Goal: Task Accomplishment & Management: Manage account settings

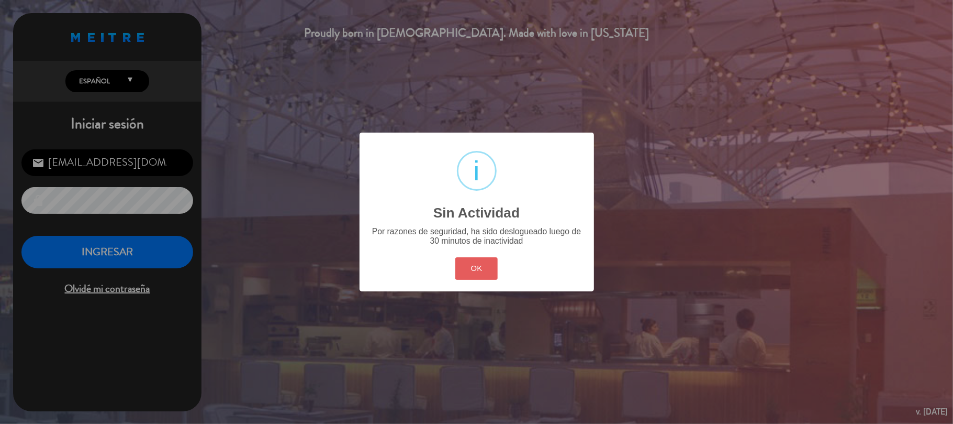
click at [494, 270] on button "OK" at bounding box center [477, 268] width 42 height 23
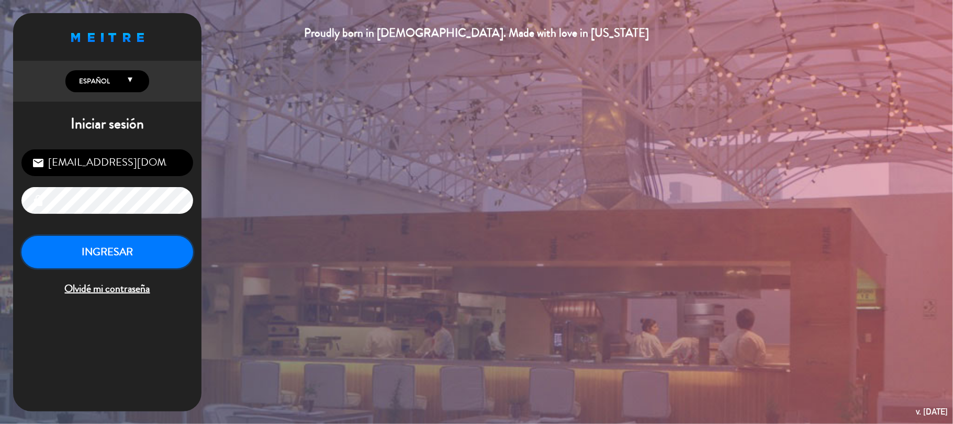
click at [169, 251] on button "INGRESAR" at bounding box center [107, 252] width 172 height 33
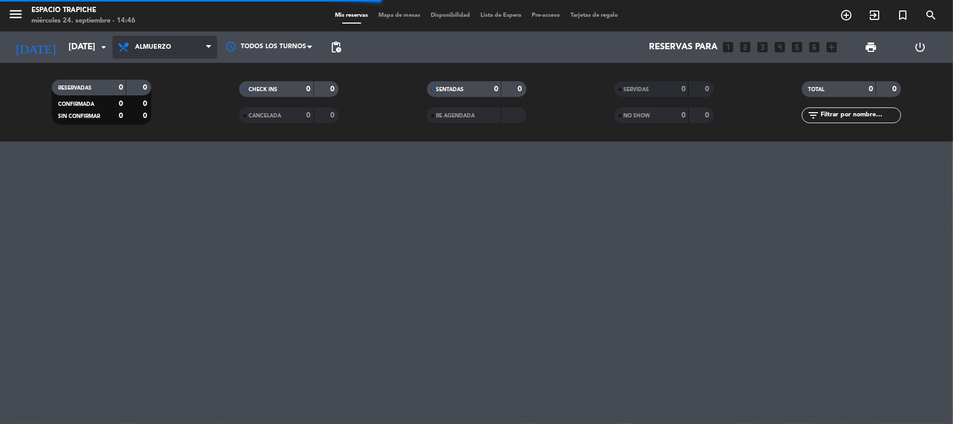
click at [141, 40] on span "Almuerzo" at bounding box center [165, 47] width 105 height 23
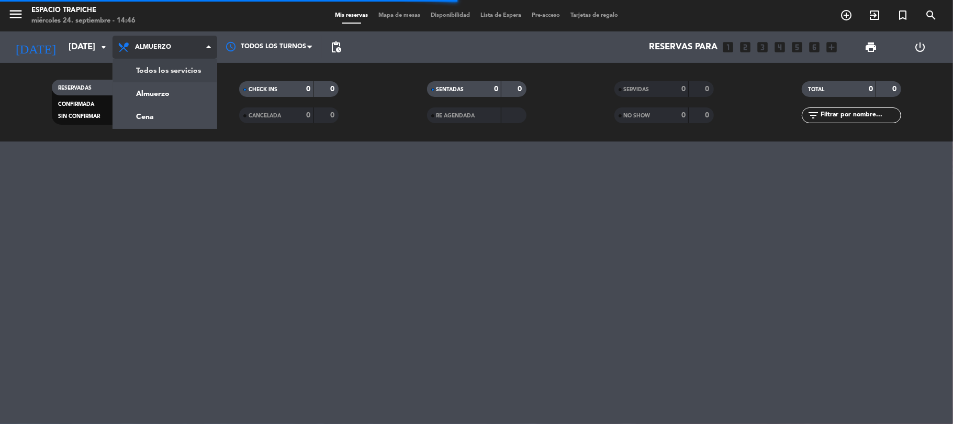
click at [160, 66] on div "menu Espacio Trapiche miércoles 24. septiembre - 14:46 Mis reservas Mapa de mes…" at bounding box center [476, 70] width 953 height 141
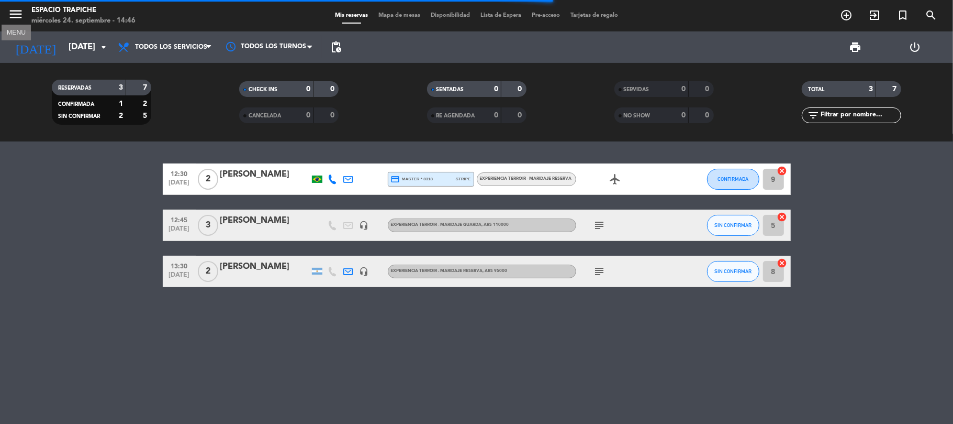
click at [17, 17] on icon "menu" at bounding box center [16, 14] width 16 height 16
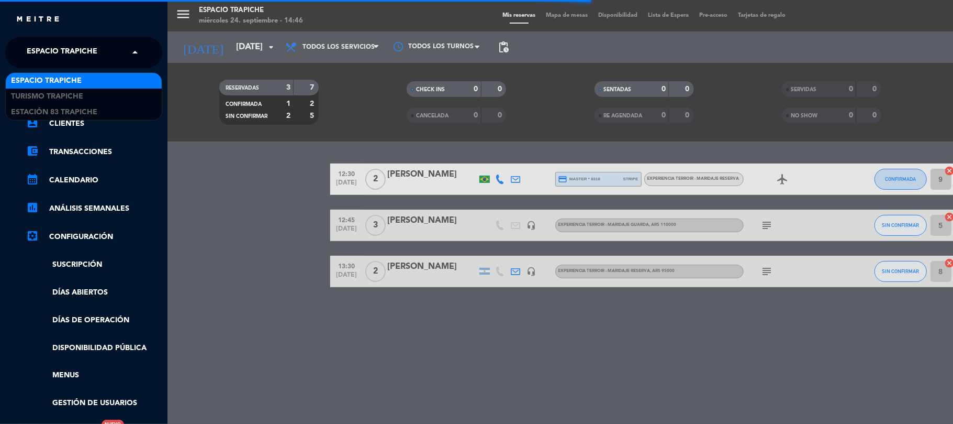
click at [23, 45] on div "× Espacio Trapiche" at bounding box center [68, 52] width 91 height 22
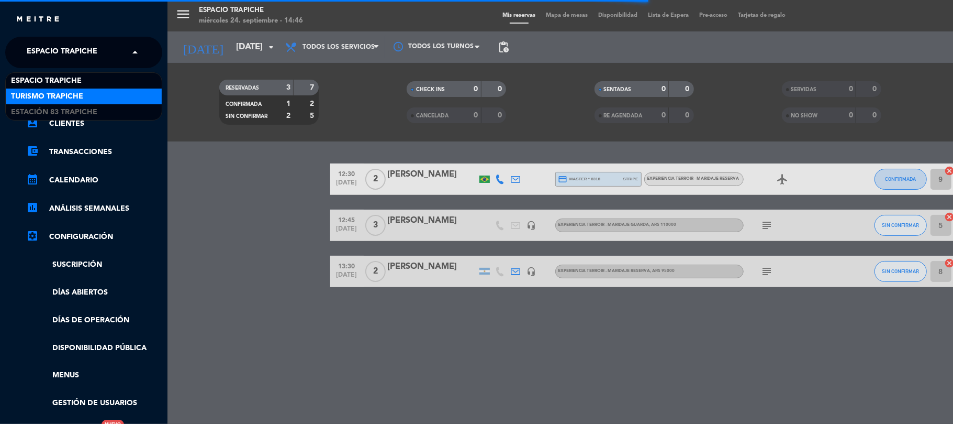
click at [50, 95] on span "Turismo Trapiche" at bounding box center [47, 97] width 72 height 12
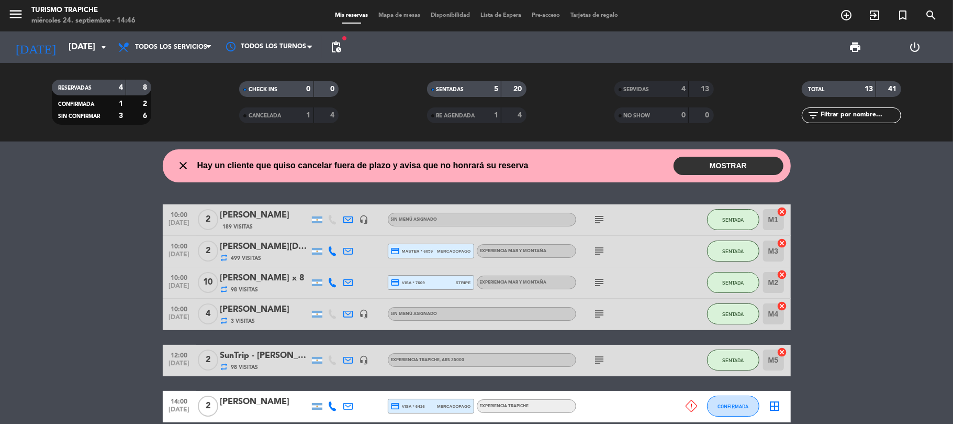
click at [710, 164] on button "MOSTRAR" at bounding box center [729, 166] width 110 height 18
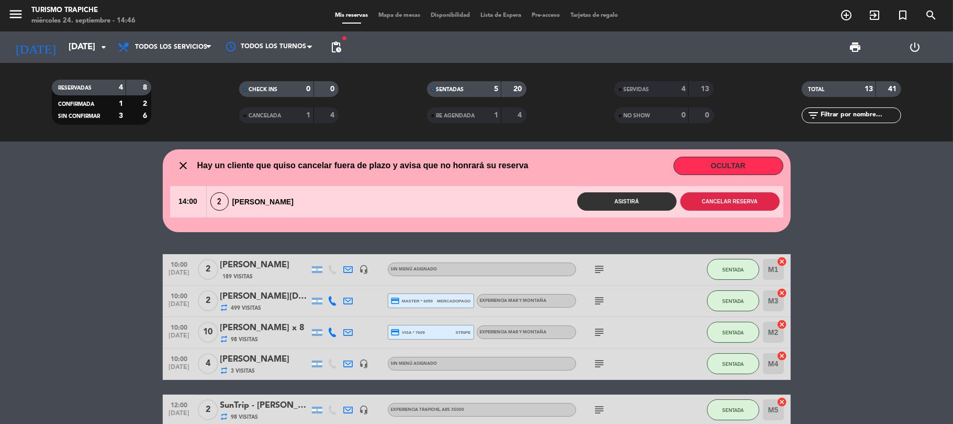
click at [740, 204] on button "Cancelar reserva" at bounding box center [730, 201] width 99 height 18
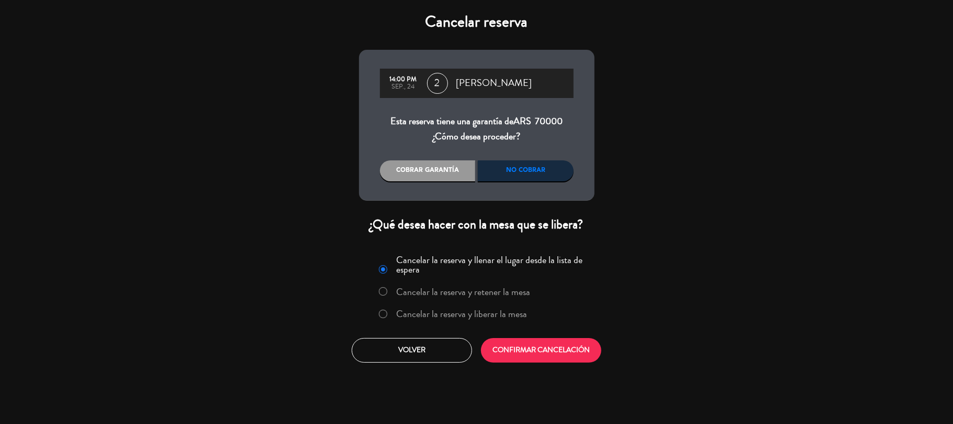
click at [532, 174] on div "No cobrar" at bounding box center [526, 170] width 96 height 21
click at [495, 314] on label "Cancelar la reserva y liberar la mesa" at bounding box center [461, 313] width 131 height 9
click at [535, 350] on button "CONFIRMAR CANCELACIÓN" at bounding box center [541, 350] width 120 height 25
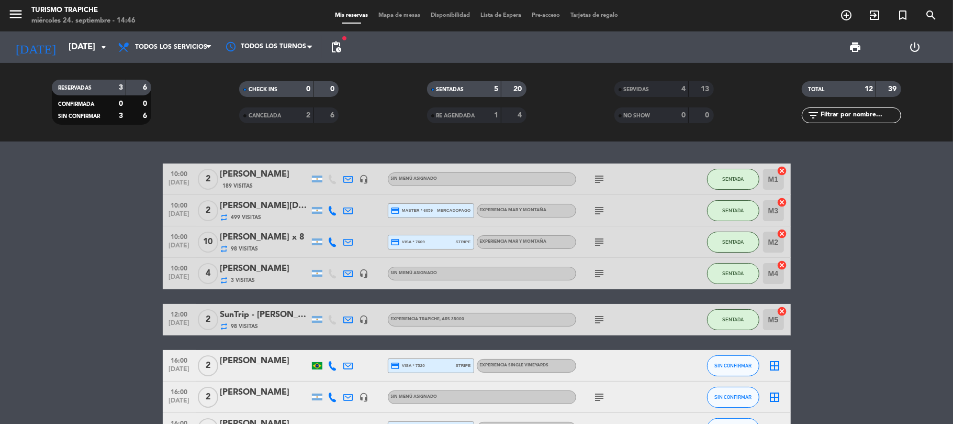
click at [102, 293] on bookings-row "10:00 [DATE] 2 [PERSON_NAME] 189 Visitas headset_mic Sin menú asignado subject …" at bounding box center [476, 303] width 953 height 281
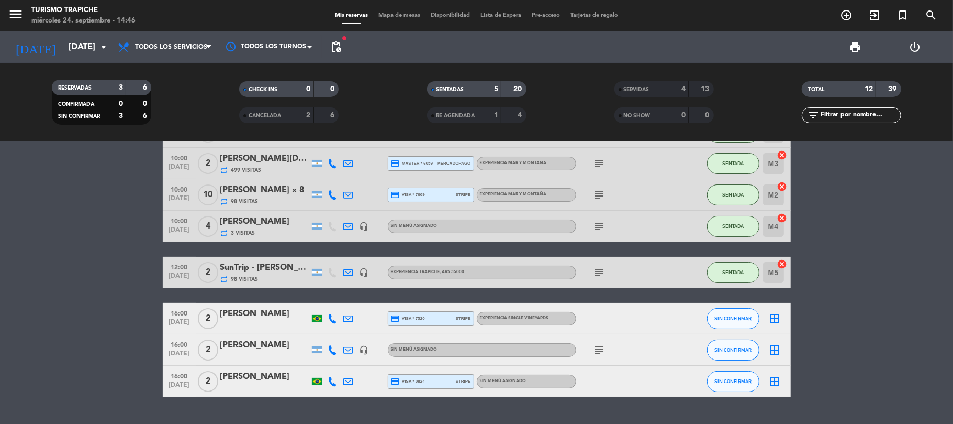
scroll to position [70, 0]
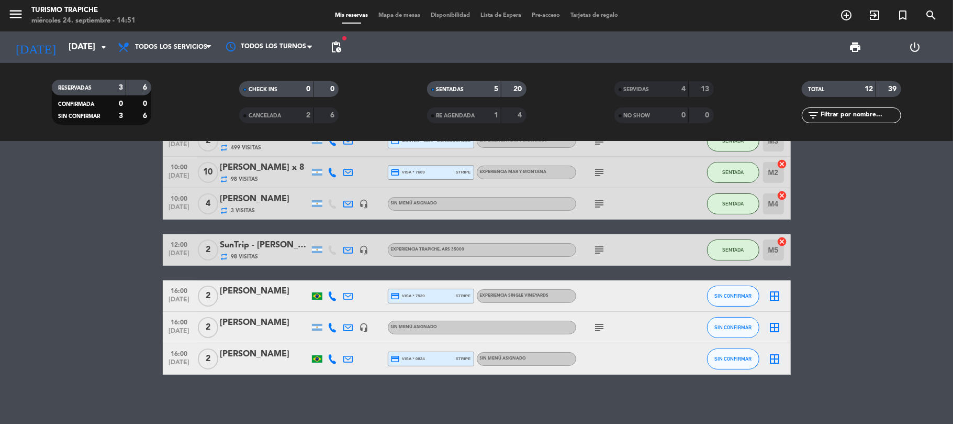
click at [79, 359] on bookings-row "10:00 [DATE] 2 [PERSON_NAME] 189 Visitas headset_mic Sin menú asignado subject …" at bounding box center [476, 234] width 953 height 281
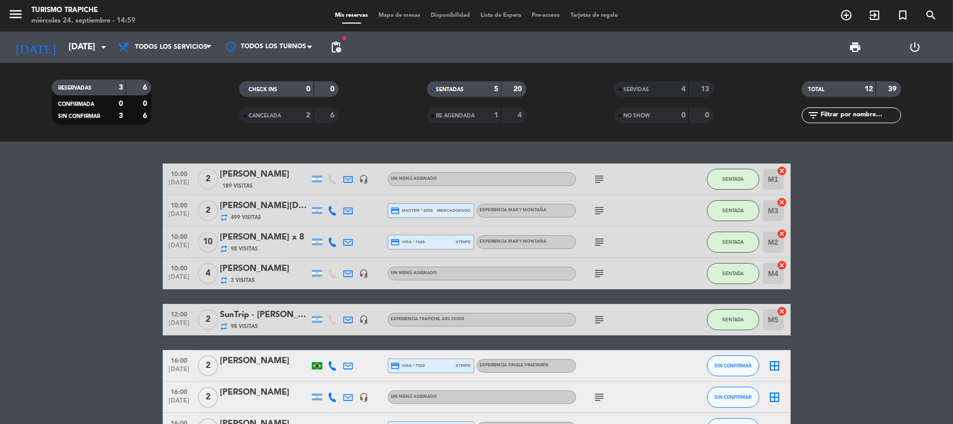
click at [13, 16] on icon "menu" at bounding box center [16, 14] width 16 height 16
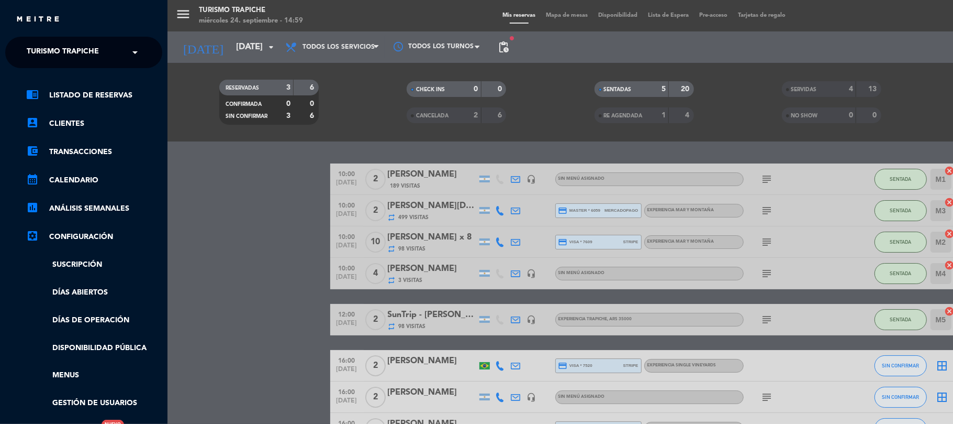
click at [39, 55] on span "Turismo Trapiche" at bounding box center [63, 52] width 72 height 22
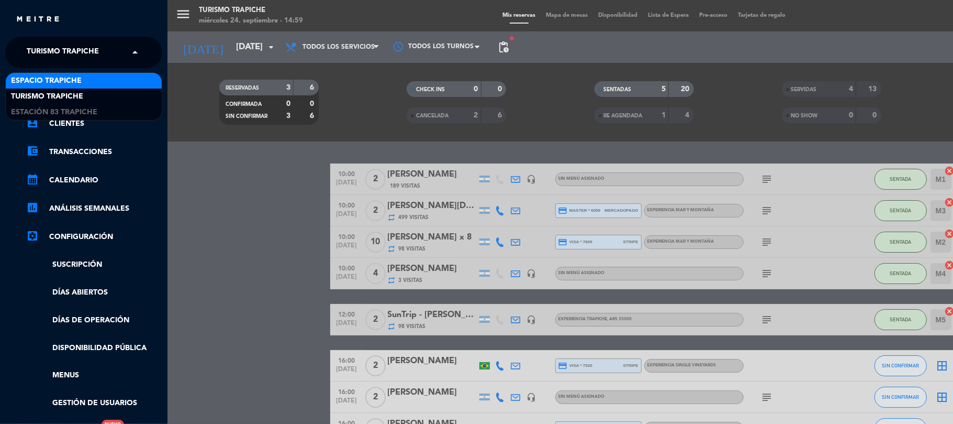
click at [48, 87] on div "Espacio Trapiche" at bounding box center [84, 81] width 156 height 16
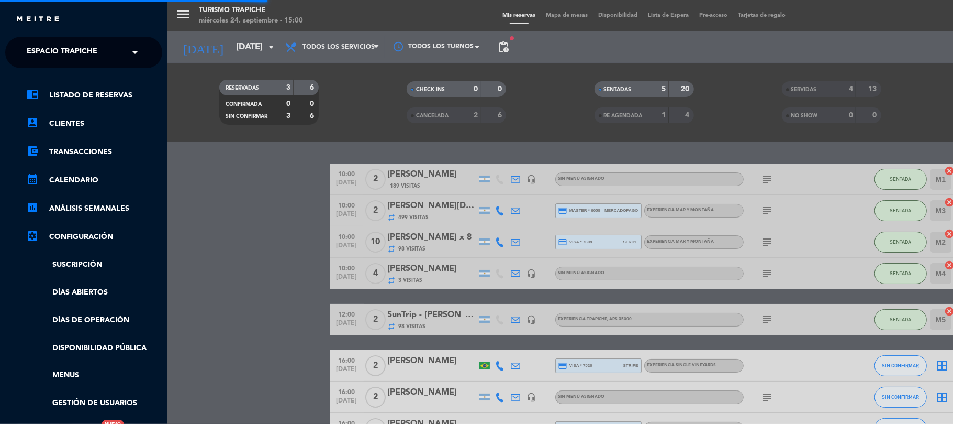
click at [192, 216] on div "menu Turismo Trapiche miércoles 24. septiembre - 15:00 Mis reservas Mapa de mes…" at bounding box center [644, 212] width 953 height 424
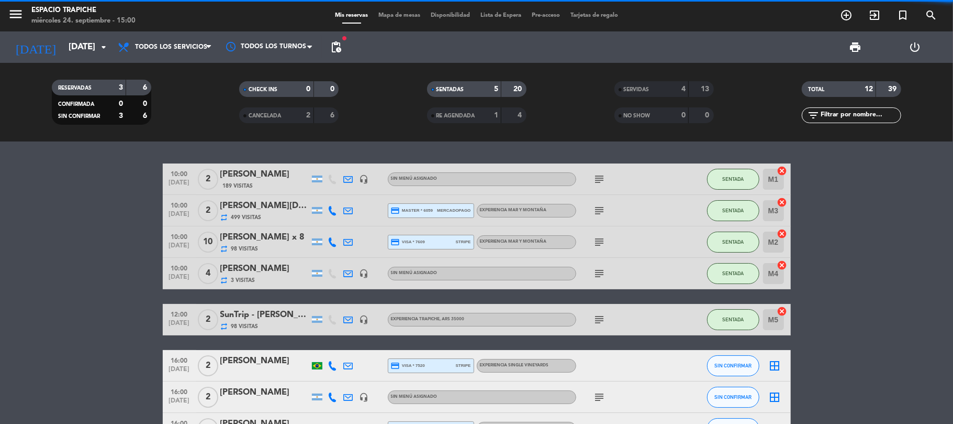
click at [80, 243] on bookings-row "10:00 [DATE] 2 [PERSON_NAME] 189 Visitas headset_mic Sin menú asignado subject …" at bounding box center [476, 303] width 953 height 281
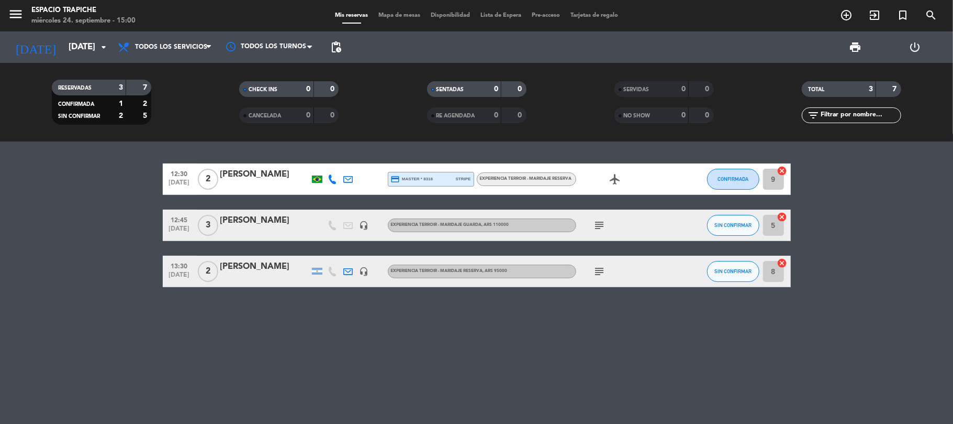
click at [86, 271] on bookings-row "12:30 [DATE] 2 [PERSON_NAME] credit_card master * 8318 stripe Experiencia Terro…" at bounding box center [476, 225] width 953 height 124
click at [856, 13] on span "add_circle_outline" at bounding box center [846, 15] width 28 height 18
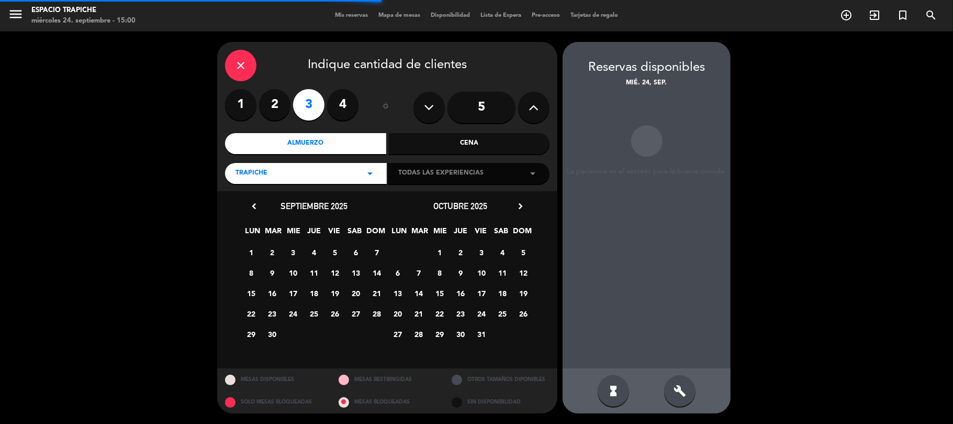
click at [281, 110] on label "2" at bounding box center [274, 104] width 31 height 31
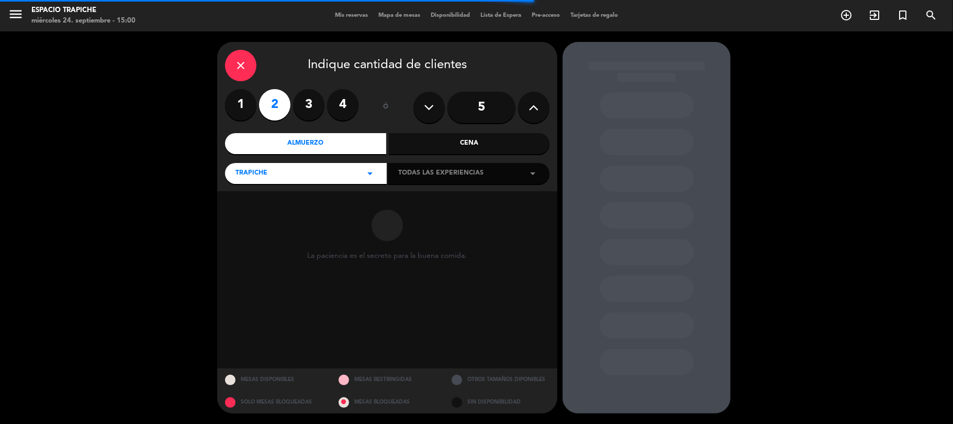
click at [242, 63] on icon "close" at bounding box center [241, 65] width 13 height 13
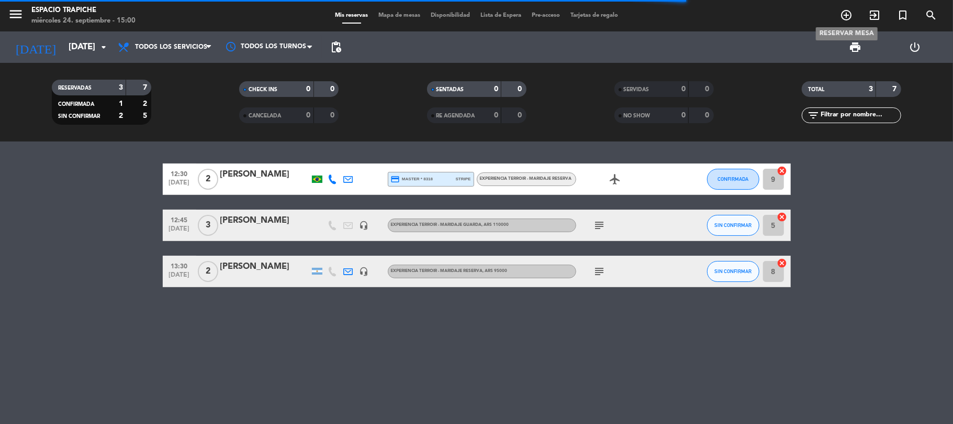
click at [842, 14] on icon "add_circle_outline" at bounding box center [846, 15] width 13 height 13
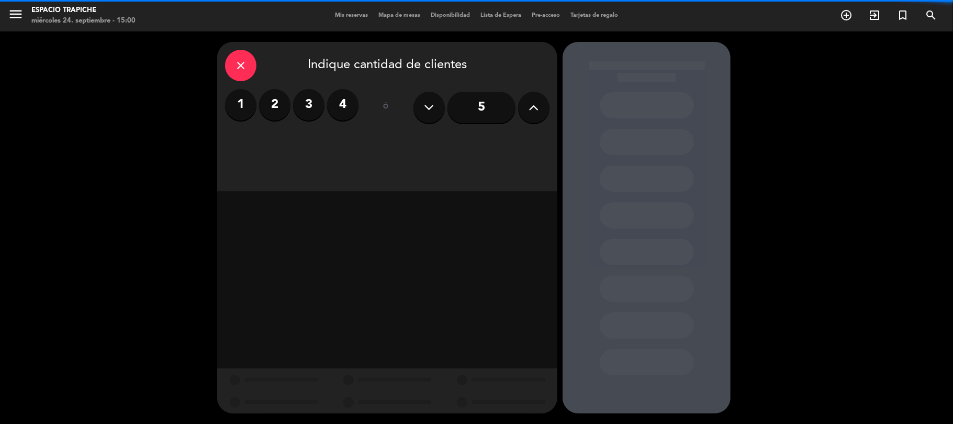
click at [281, 109] on label "2" at bounding box center [274, 104] width 31 height 31
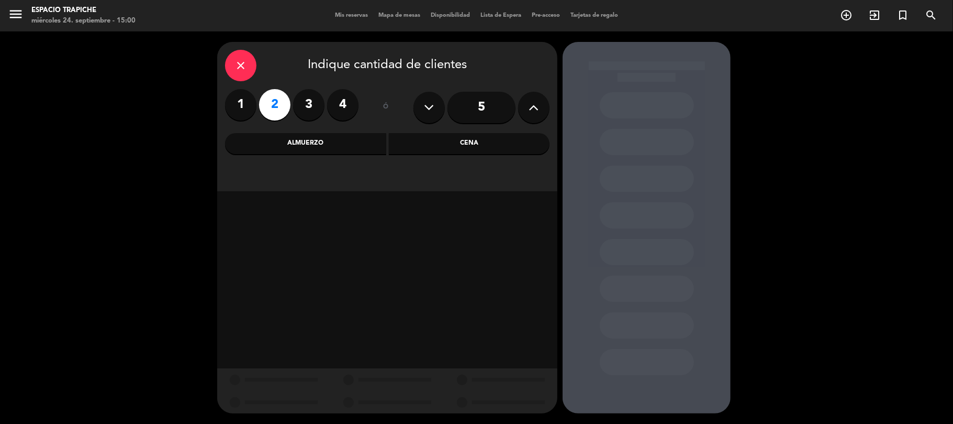
click at [359, 142] on div "Almuerzo" at bounding box center [305, 143] width 161 height 21
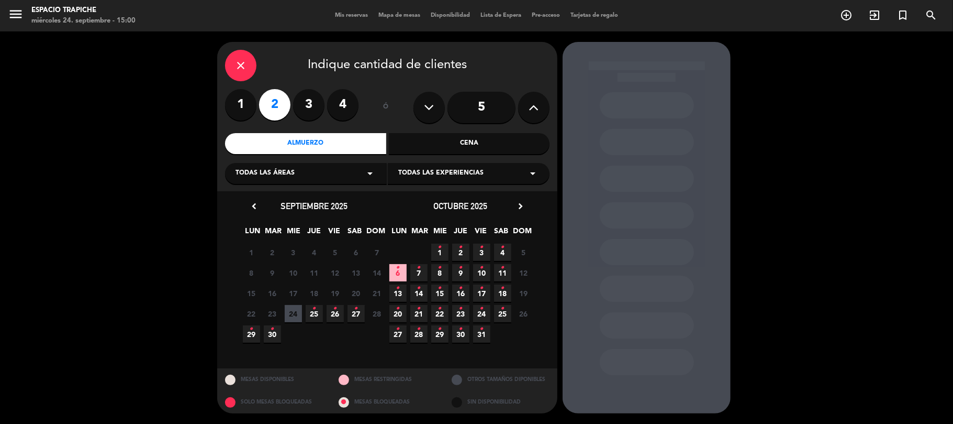
click at [356, 313] on icon "•" at bounding box center [356, 308] width 4 height 17
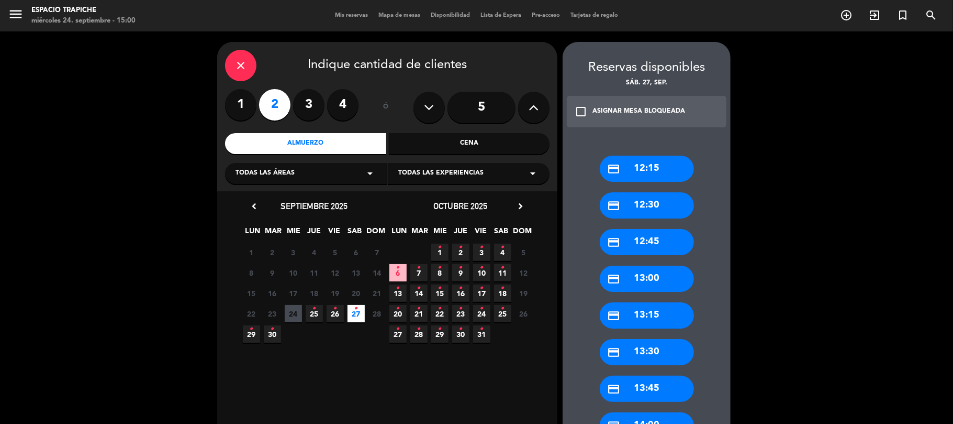
click at [625, 271] on div "credit_card 13:00" at bounding box center [647, 278] width 94 height 26
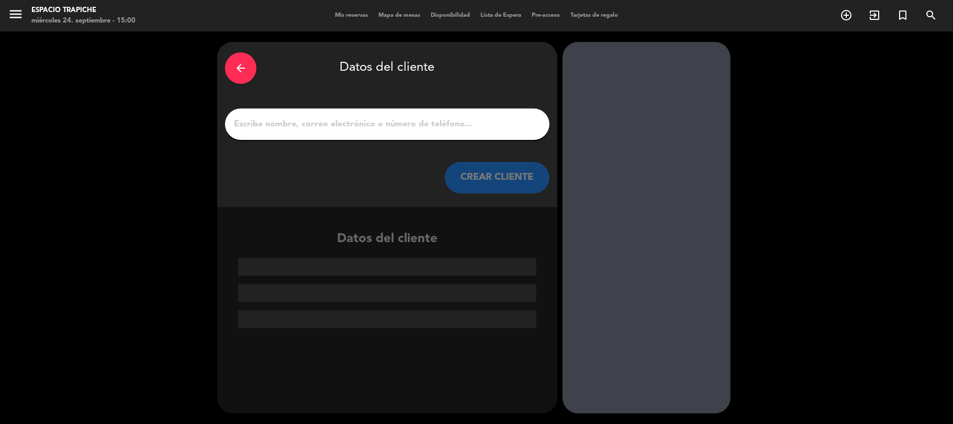
click at [331, 130] on input "1" at bounding box center [387, 124] width 309 height 15
paste input "-[PERSON_NAME]"
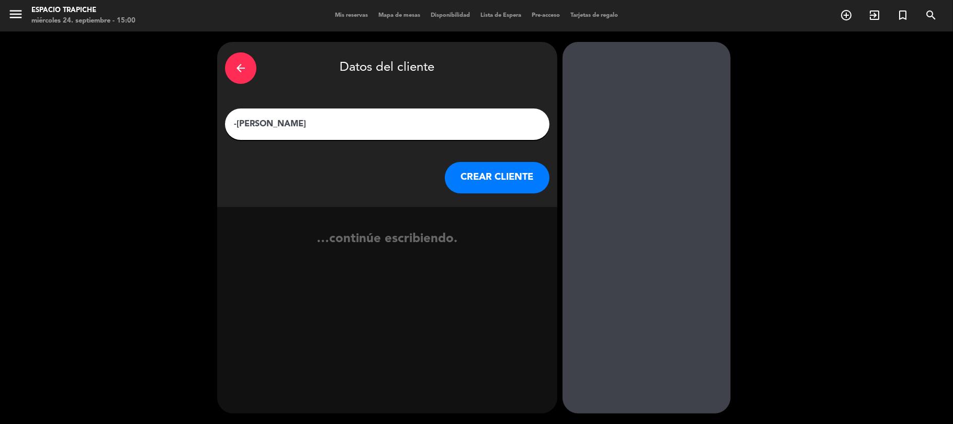
type input "-[PERSON_NAME]"
click at [496, 172] on button "CREAR CLIENTE" at bounding box center [497, 177] width 105 height 31
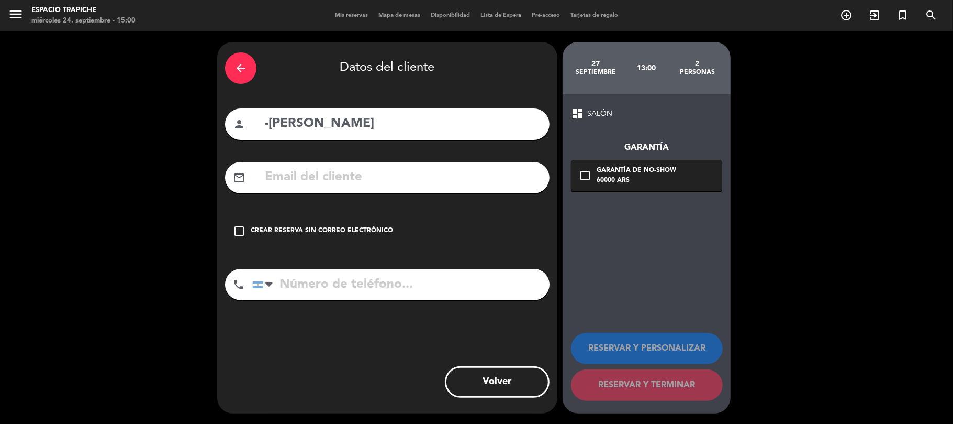
drag, startPoint x: 271, startPoint y: 122, endPoint x: 256, endPoint y: 121, distance: 15.2
click at [256, 121] on div "person -[PERSON_NAME]" at bounding box center [387, 123] width 325 height 31
type input "[PERSON_NAME]"
click at [292, 180] on input "text" at bounding box center [403, 176] width 278 height 21
paste input "[EMAIL_ADDRESS][DOMAIN_NAME]"
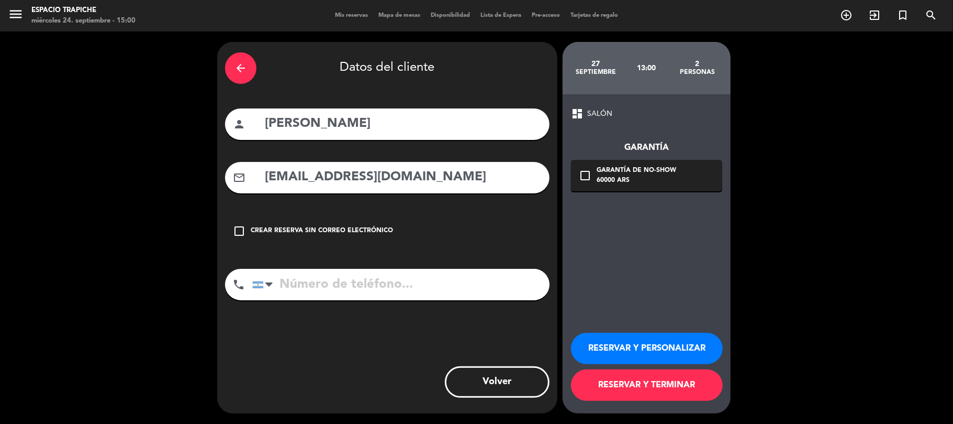
type input "[EMAIL_ADDRESS][DOMAIN_NAME]"
click at [451, 292] on input "tel" at bounding box center [400, 284] width 297 height 31
paste input "[PHONE_NUMBER]"
type input "[PHONE_NUMBER]"
click at [646, 339] on button "RESERVAR Y PERSONALIZAR" at bounding box center [647, 347] width 152 height 31
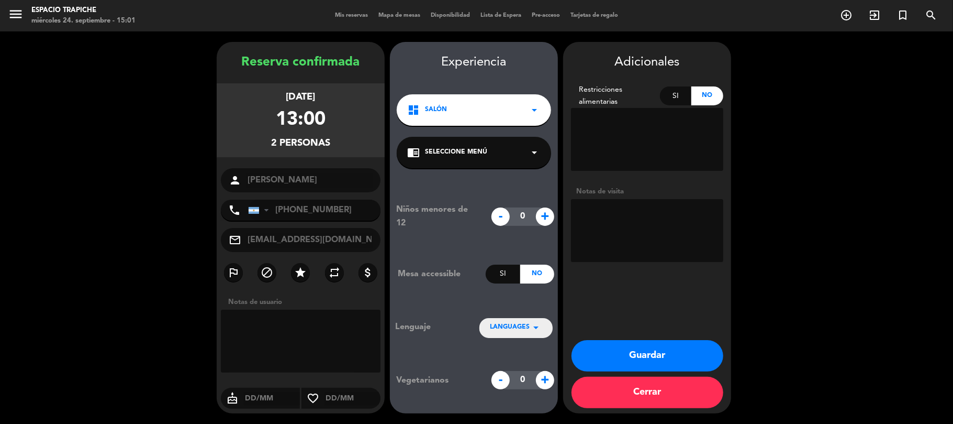
click at [470, 147] on span "Seleccione Menú" at bounding box center [456, 152] width 62 height 10
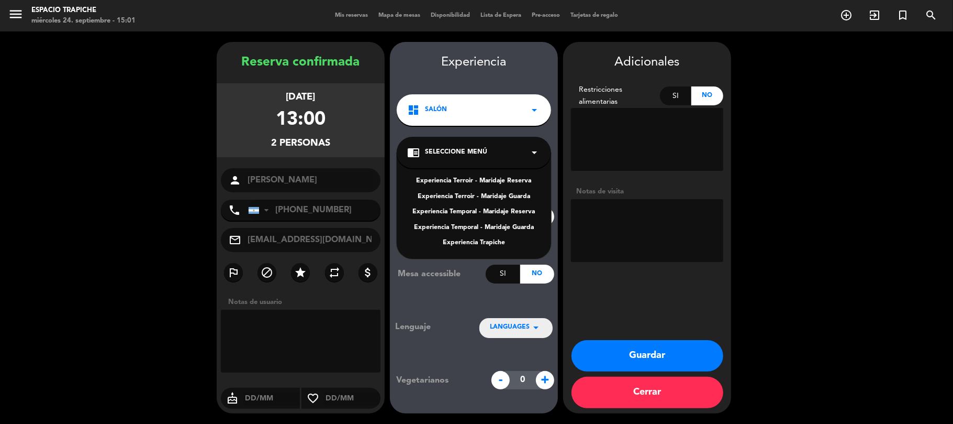
click at [479, 247] on div "Experiencia Trapiche" at bounding box center [474, 243] width 134 height 10
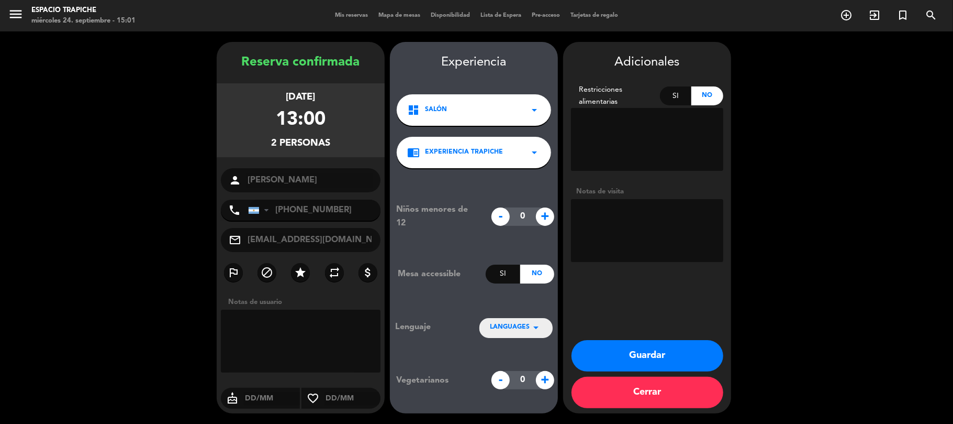
click at [643, 231] on textarea at bounding box center [647, 230] width 152 height 63
type textarea "Experiencia Trapiche Sin restricciones Invitación"
click at [330, 275] on icon "repeat" at bounding box center [334, 272] width 13 height 13
click at [302, 271] on icon "star" at bounding box center [300, 272] width 13 height 13
click at [489, 326] on div "LANGUAGES arrow_drop_down" at bounding box center [516, 327] width 73 height 19
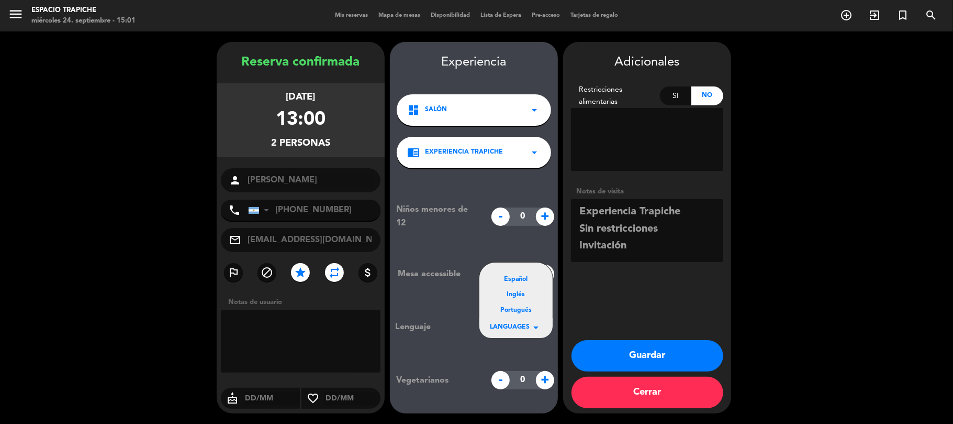
click at [519, 276] on div "Español" at bounding box center [516, 279] width 52 height 10
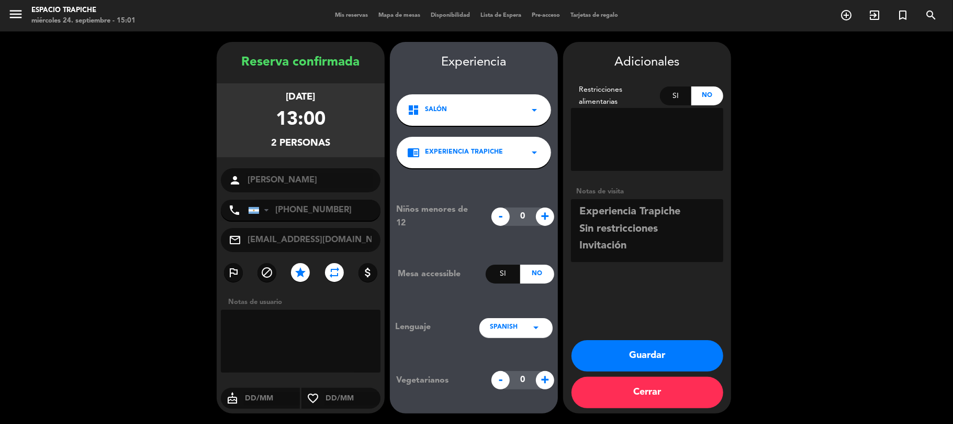
click at [632, 354] on button "Guardar" at bounding box center [648, 355] width 152 height 31
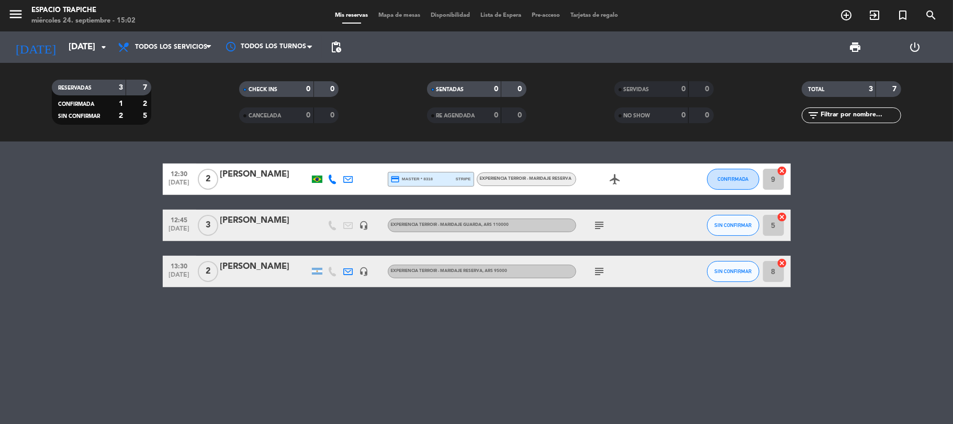
click at [93, 301] on div "12:30 [DATE] 2 [PERSON_NAME] credit_card master * 8318 stripe Experiencia Terro…" at bounding box center [476, 282] width 953 height 282
click at [30, 44] on icon "[DATE]" at bounding box center [35, 47] width 55 height 23
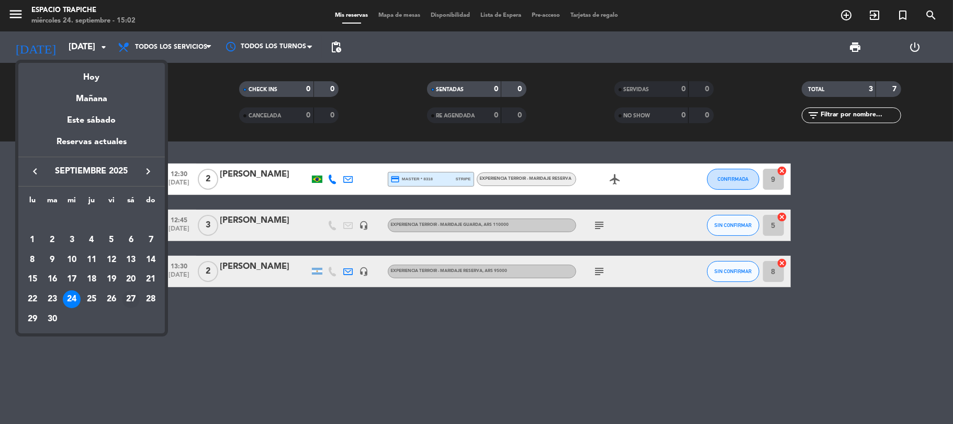
click at [127, 298] on div "27" at bounding box center [131, 299] width 18 height 18
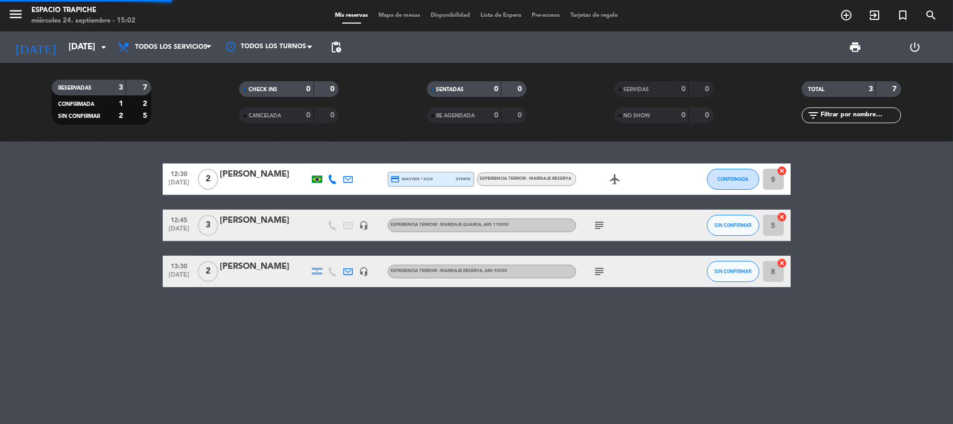
click at [115, 301] on div "12:30 [DATE] 2 [PERSON_NAME] credit_card master * 8318 stripe Experiencia Terro…" at bounding box center [476, 282] width 953 height 282
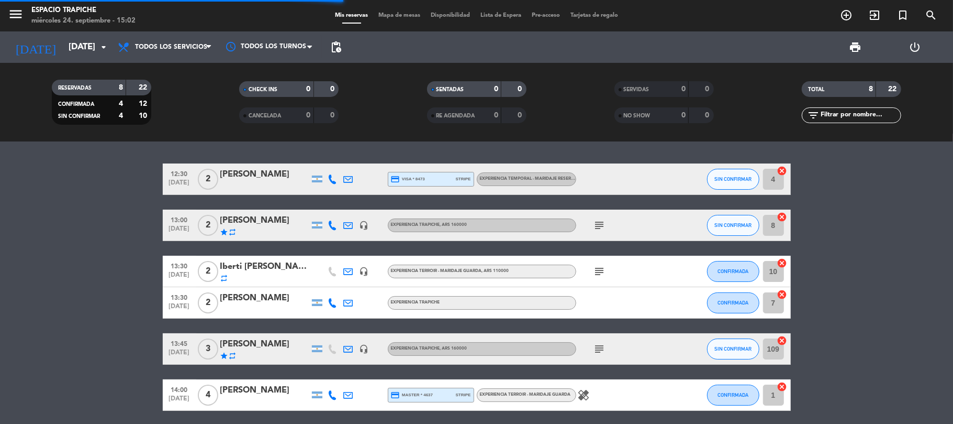
click at [65, 247] on bookings-row "12:30 [DATE] 2 Ale Narvaez credit_card visa * 8473 stripe Experiencia Temporal …" at bounding box center [476, 325] width 953 height 325
click at [102, 303] on bookings-row "12:30 [DATE] 2 Ale Narvaez credit_card visa * 8473 stripe Experiencia Temporal …" at bounding box center [476, 325] width 953 height 325
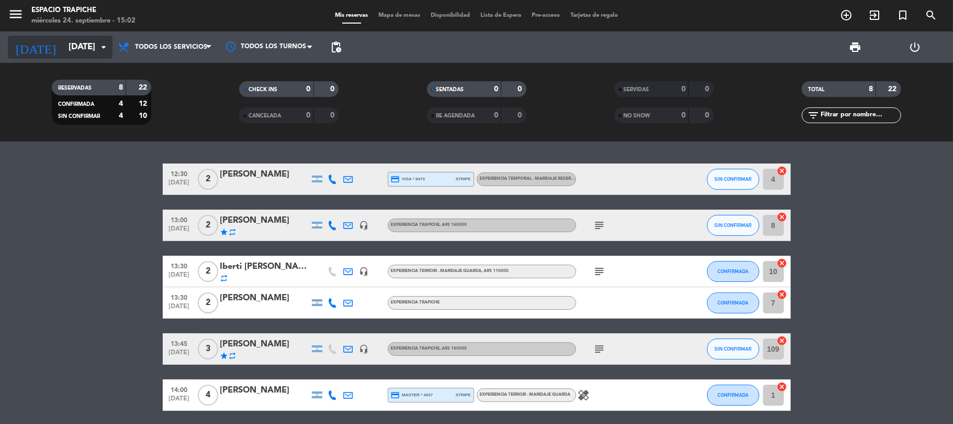
click at [63, 44] on input "[DATE]" at bounding box center [119, 47] width 113 height 20
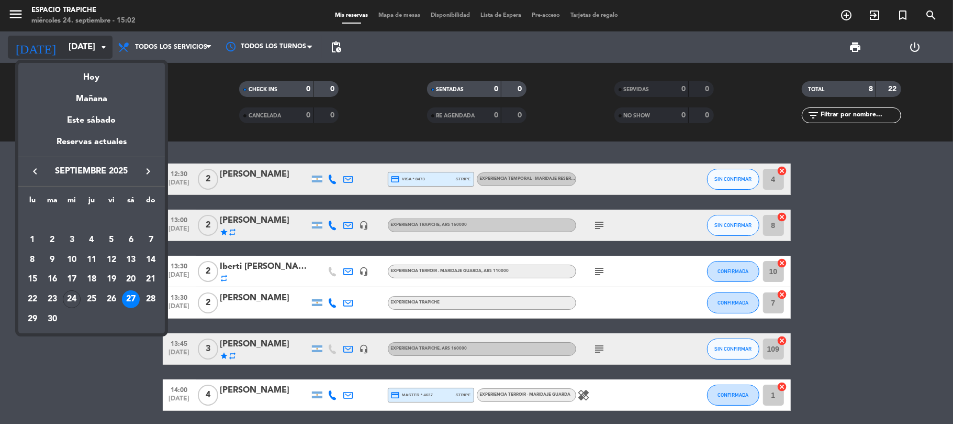
click at [77, 73] on div "Hoy" at bounding box center [91, 73] width 147 height 21
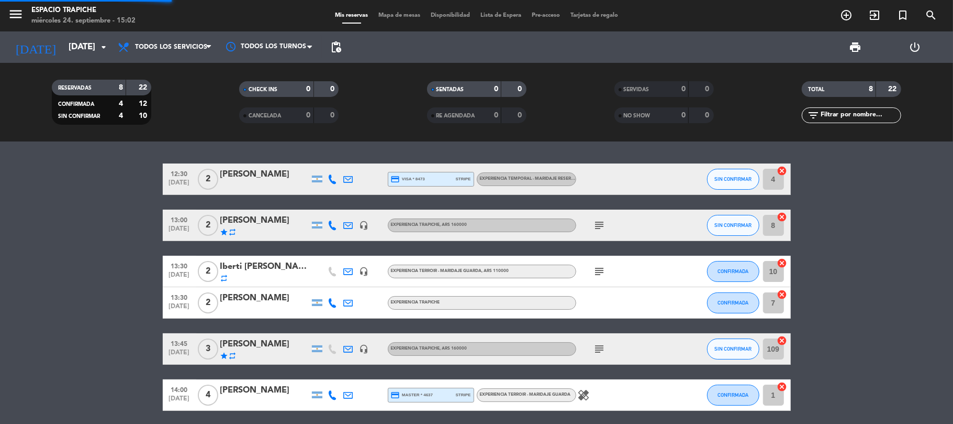
click at [61, 265] on bookings-row "12:30 [DATE] 2 Ale Narvaez credit_card visa * 8473 stripe Experiencia Temporal …" at bounding box center [476, 325] width 953 height 325
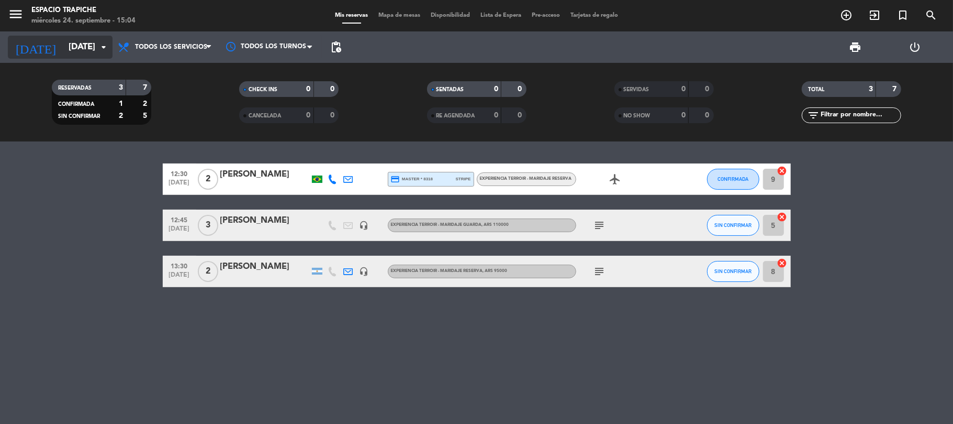
click at [63, 46] on input "[DATE]" at bounding box center [119, 47] width 113 height 20
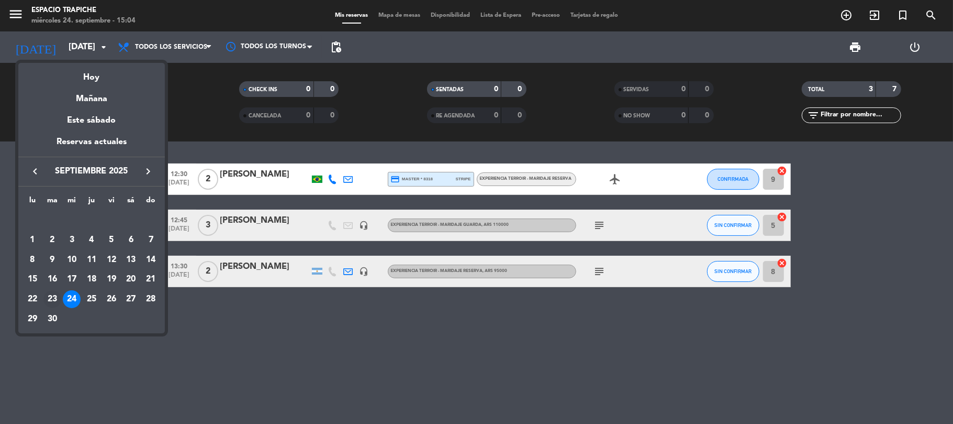
click at [51, 298] on div "23" at bounding box center [52, 299] width 18 height 18
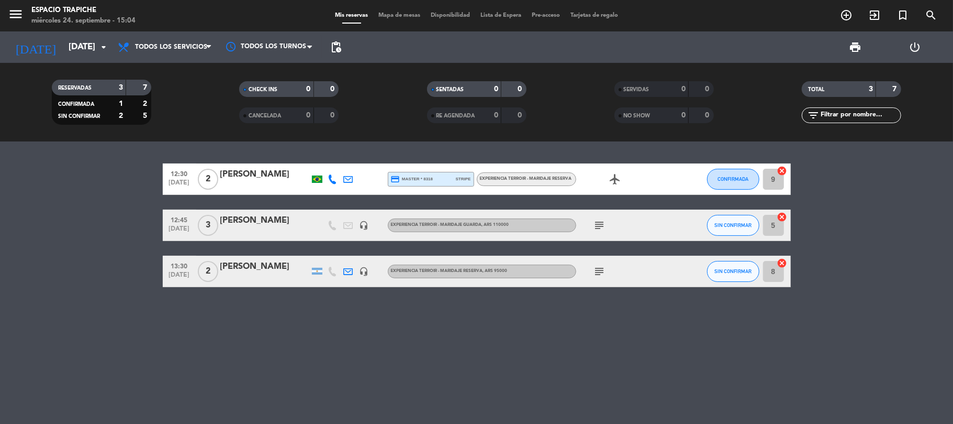
type input "[DATE]"
click at [15, 17] on icon "menu" at bounding box center [16, 14] width 16 height 16
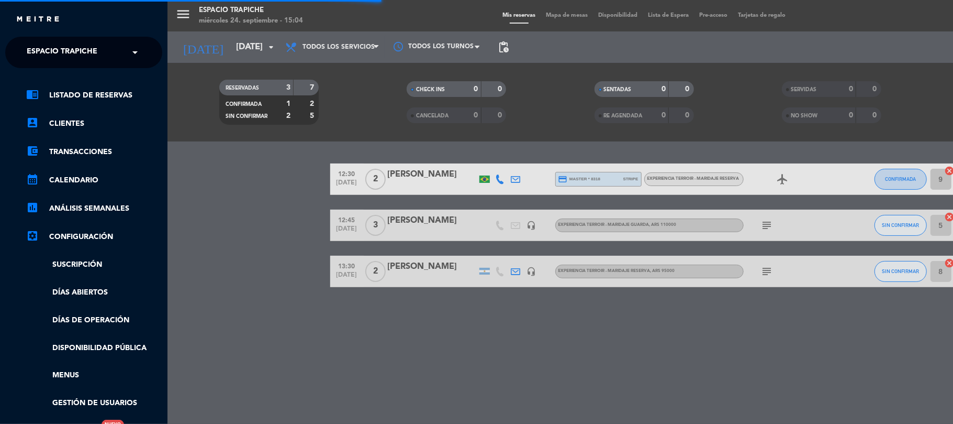
click at [42, 51] on span "Espacio Trapiche" at bounding box center [62, 52] width 71 height 22
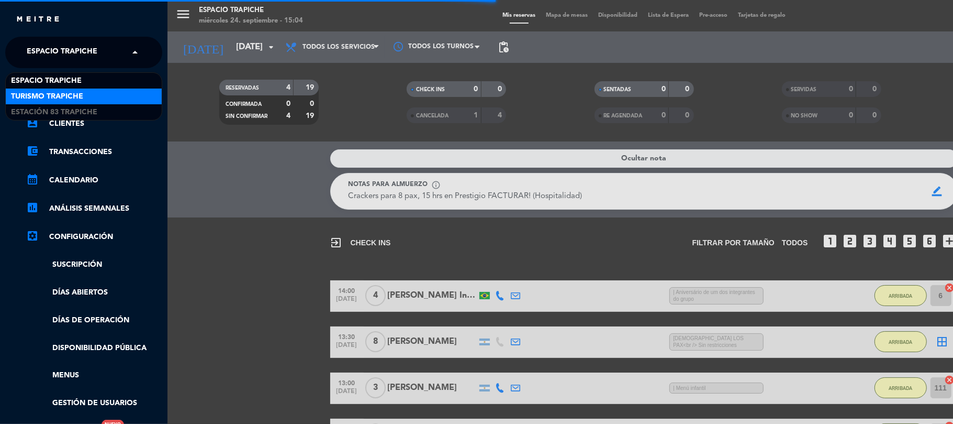
click at [43, 97] on span "Turismo Trapiche" at bounding box center [47, 97] width 72 height 12
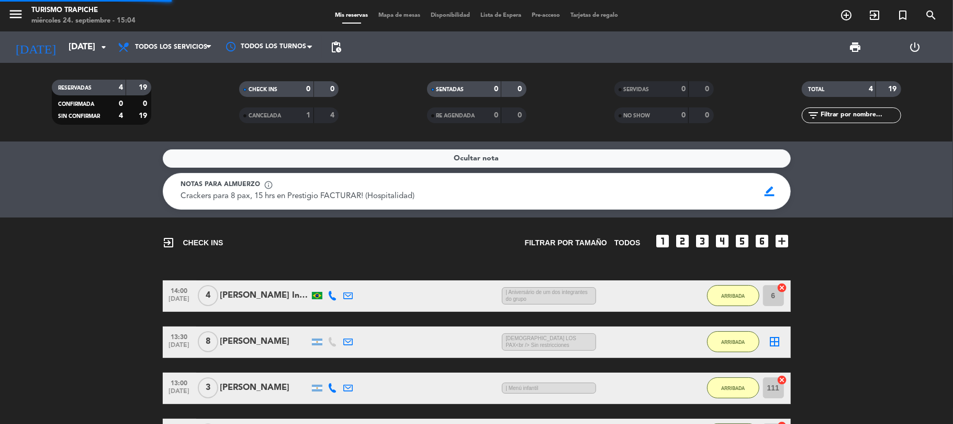
click at [119, 264] on div "exit_to_app CHECK INS Filtrar por tamaño TODOS looks_one looks_two looks_3 look…" at bounding box center [476, 345] width 953 height 256
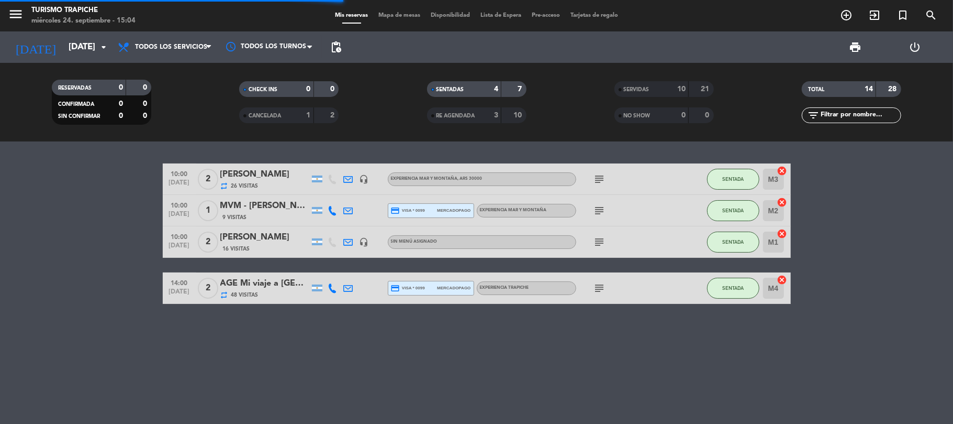
click at [72, 308] on div "10:00 [DATE] 2 [PERSON_NAME] repeat 26 Visitas headset_mic EXPERIENCIA MAR Y MO…" at bounding box center [476, 282] width 953 height 282
click at [280, 243] on div "[PERSON_NAME]" at bounding box center [264, 237] width 89 height 14
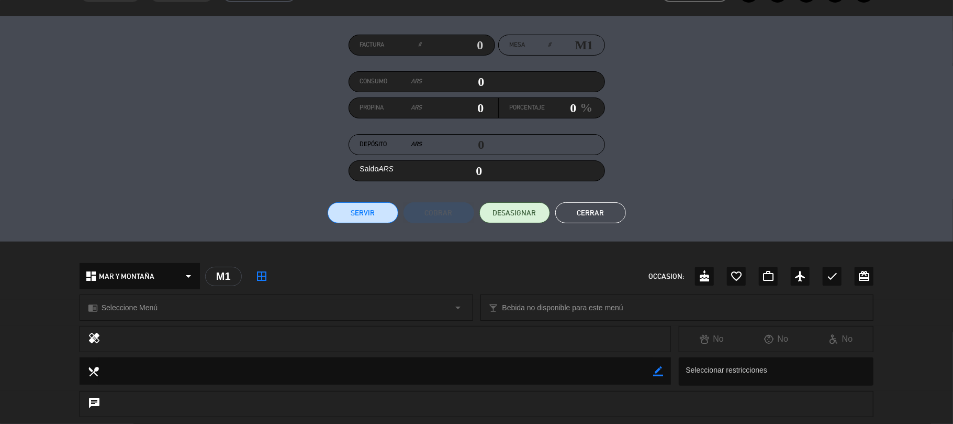
scroll to position [261, 0]
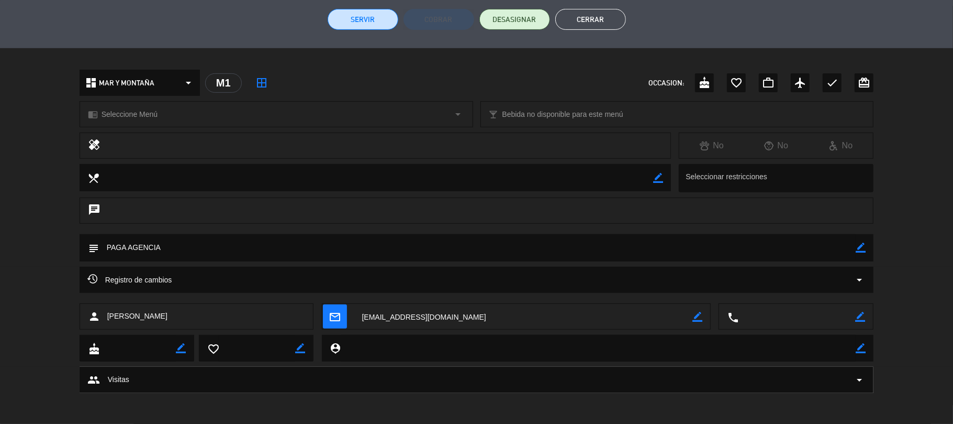
click at [858, 248] on icon "border_color" at bounding box center [861, 247] width 10 height 10
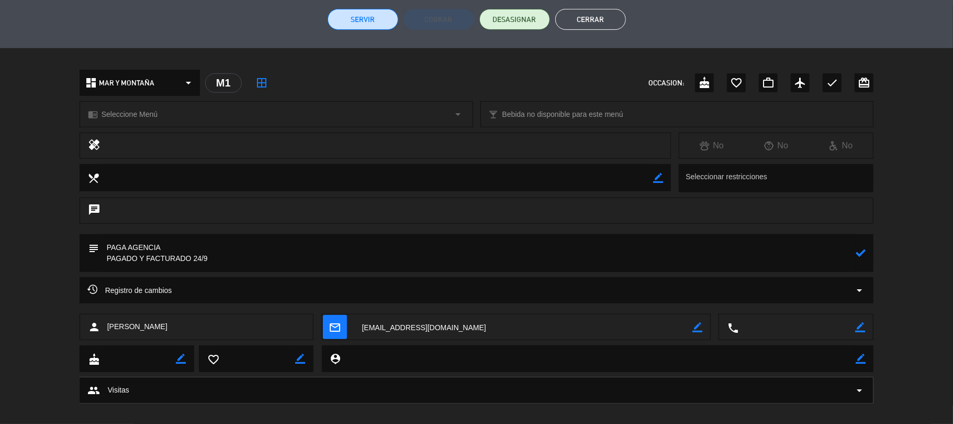
type textarea "PAGA AGENCIA PAGADO Y FACTURADO 24/9"
click at [859, 248] on icon at bounding box center [861, 253] width 10 height 10
click at [363, 13] on button "Servir" at bounding box center [363, 19] width 71 height 21
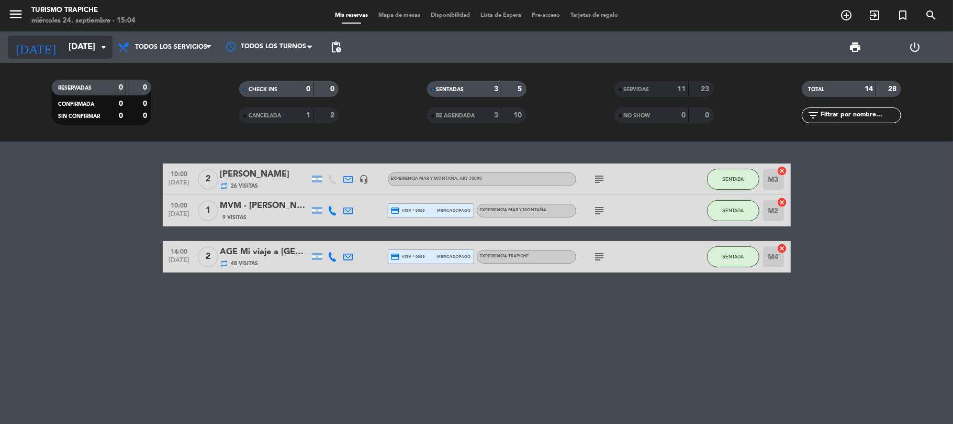
click at [63, 49] on input "[DATE]" at bounding box center [119, 47] width 113 height 20
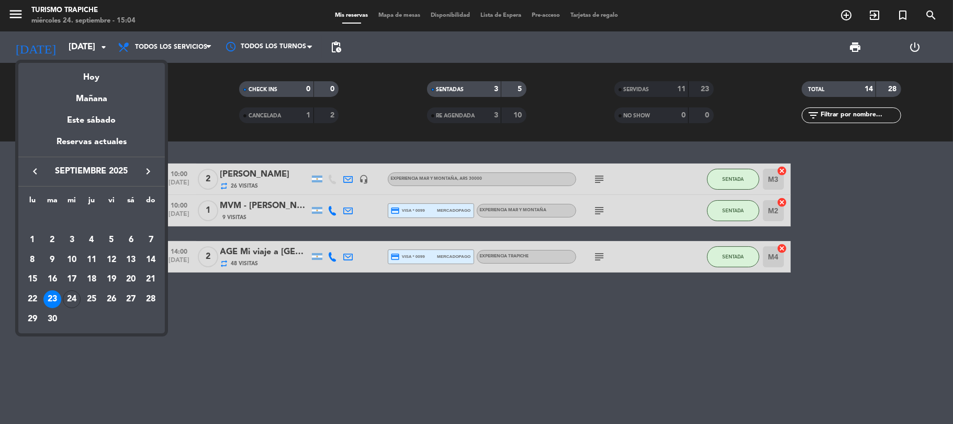
click at [149, 168] on icon "keyboard_arrow_right" at bounding box center [148, 171] width 13 height 13
click at [109, 277] on div "17" at bounding box center [112, 279] width 18 height 18
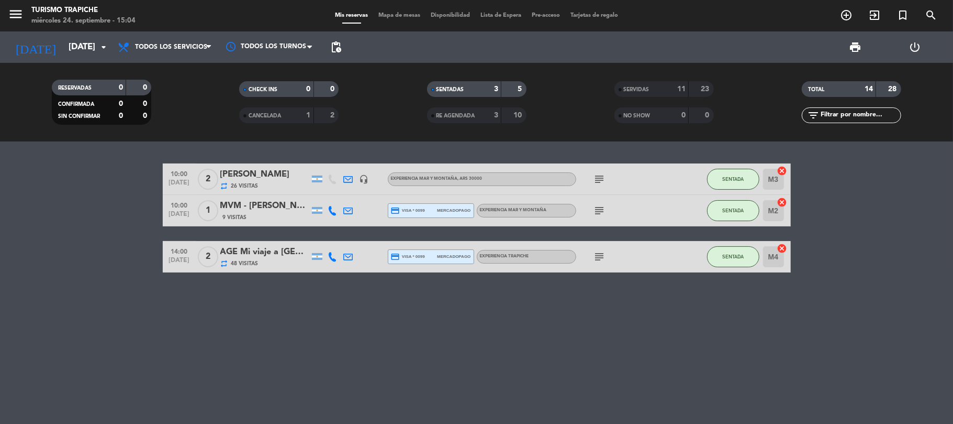
type input "[DATE]"
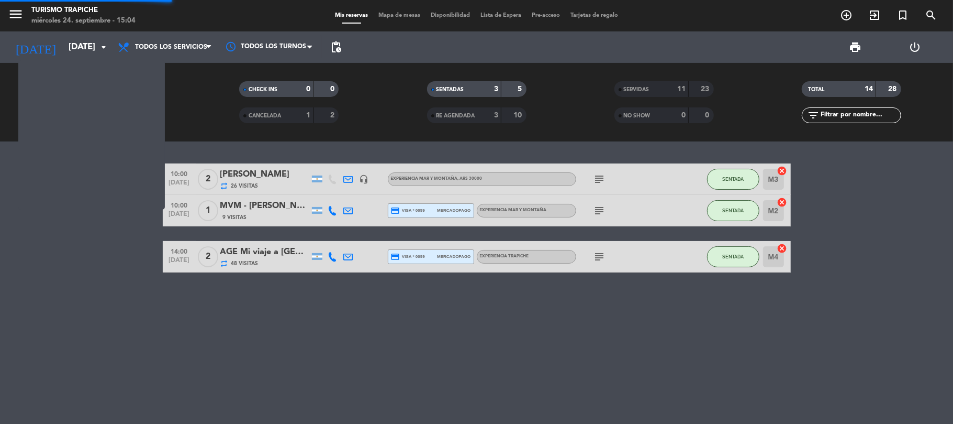
click at [76, 284] on div "10:00 [DATE] 2 [PERSON_NAME] repeat 26 Visitas headset_mic EXPERIENCIA MAR Y MO…" at bounding box center [476, 282] width 953 height 282
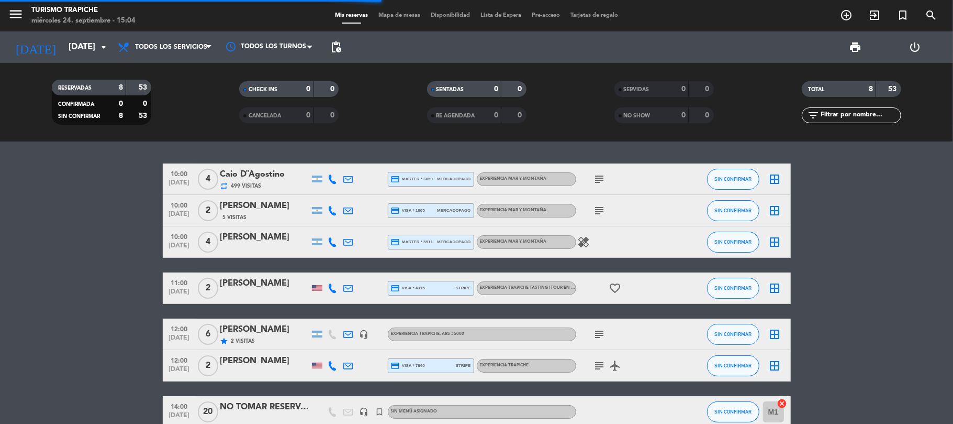
click at [95, 227] on bookings-row "10:00 [DATE] 4 Caio D¨[PERSON_NAME] repeat 499 Visitas credit_card master * 605…" at bounding box center [476, 318] width 953 height 310
click at [846, 18] on icon "add_circle_outline" at bounding box center [846, 15] width 13 height 13
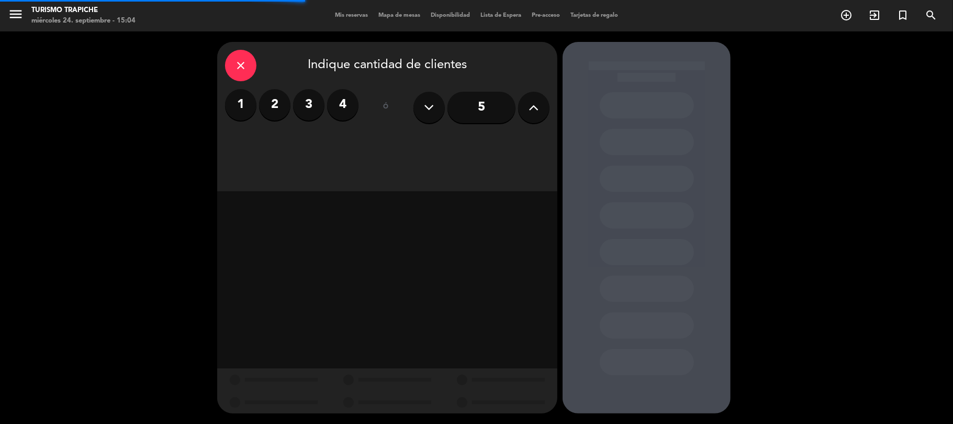
click at [280, 107] on label "2" at bounding box center [274, 104] width 31 height 31
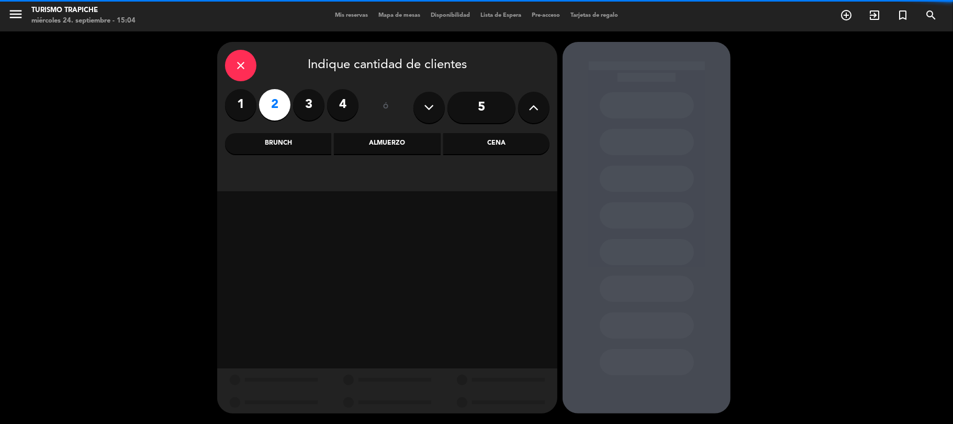
click at [355, 139] on div "Almuerzo" at bounding box center [387, 143] width 106 height 21
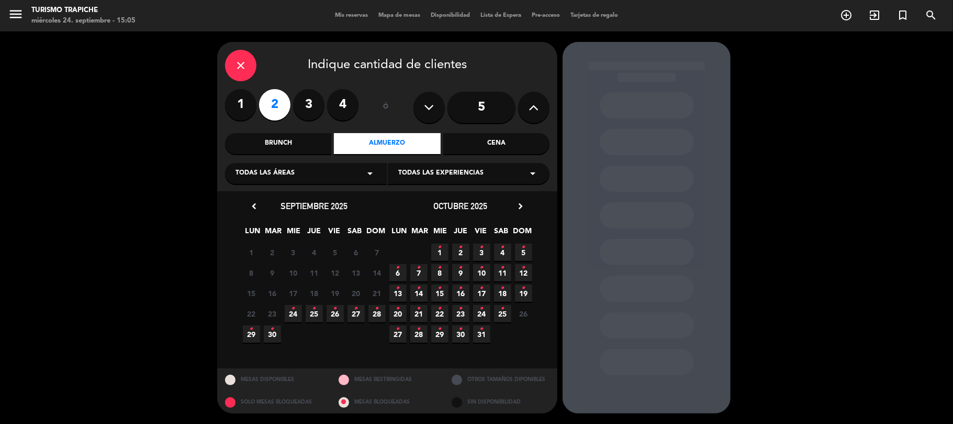
click at [480, 294] on icon "•" at bounding box center [482, 288] width 4 height 17
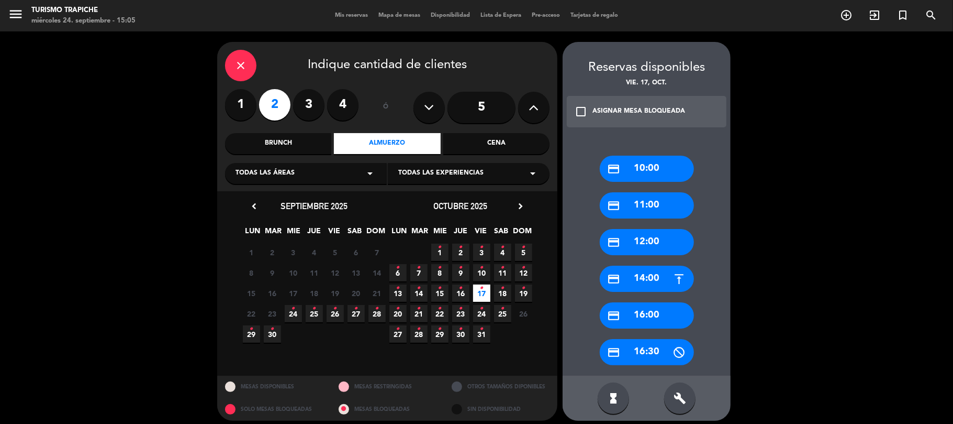
click at [650, 207] on div "credit_card 11:00" at bounding box center [647, 205] width 94 height 26
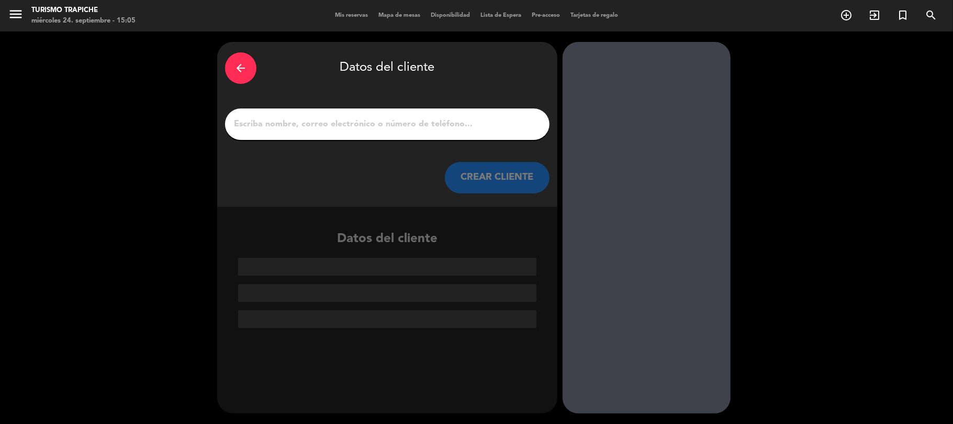
click at [336, 125] on input "1" at bounding box center [387, 124] width 309 height 15
paste input "BREDA STAKELUM X 2"
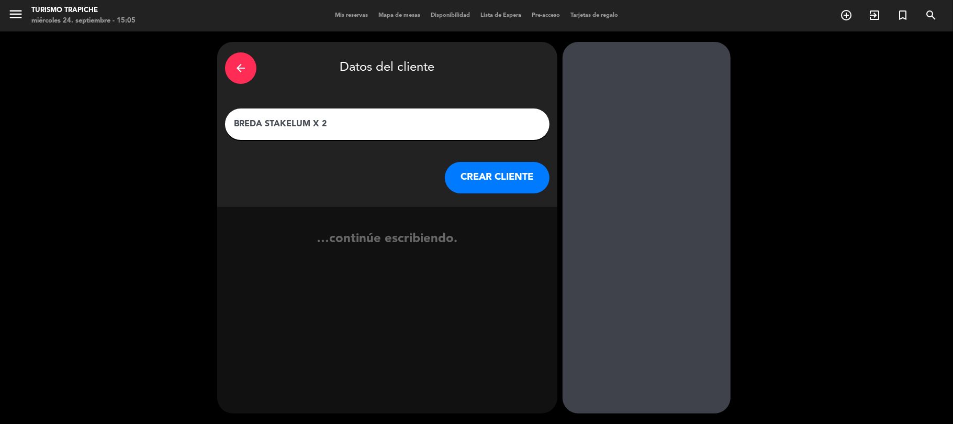
type input "BREDA STAKELUM X 2"
click at [507, 179] on button "CREAR CLIENTE" at bounding box center [497, 177] width 105 height 31
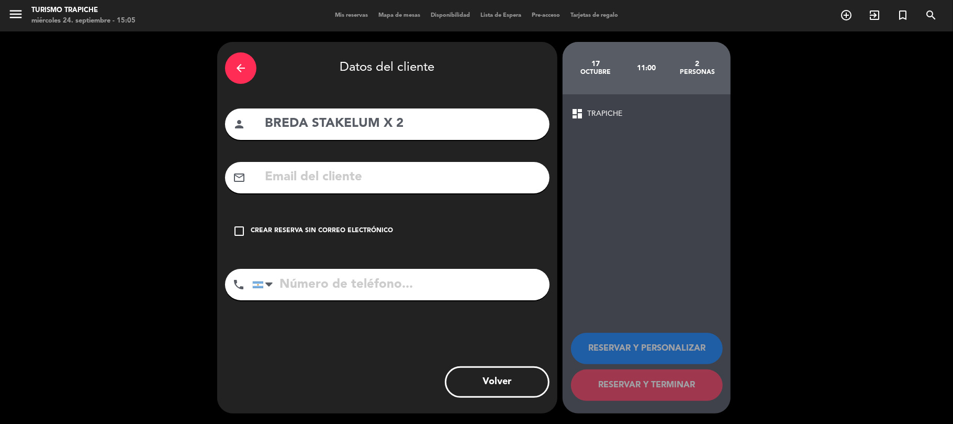
click at [314, 174] on input "text" at bounding box center [403, 176] width 278 height 21
paste input "AQUÍ MENDOZA <[EMAIL_ADDRESS][DOMAIN_NAME]>"
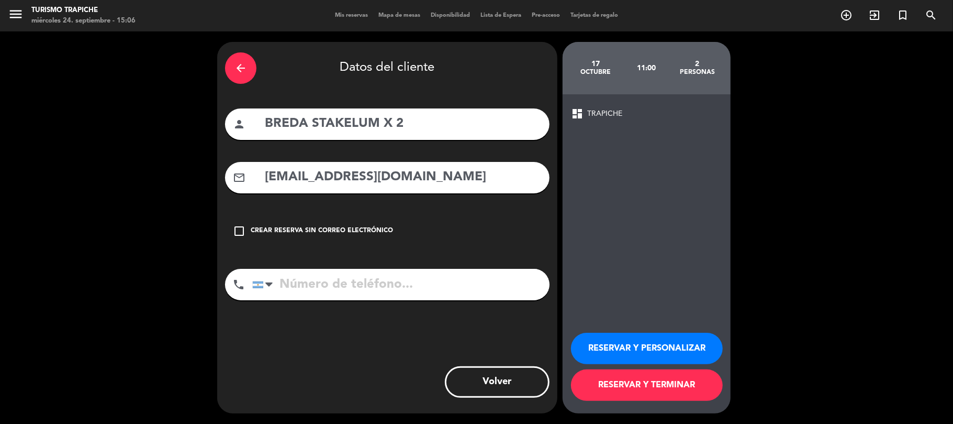
type input "[EMAIL_ADDRESS][DOMAIN_NAME]"
drag, startPoint x: 435, startPoint y: 118, endPoint x: 241, endPoint y: 132, distance: 194.2
click at [243, 132] on div "person BREDA STAKELUM X 2" at bounding box center [387, 123] width 325 height 31
click at [239, 132] on div "person BREDA STAKELUM X 2" at bounding box center [387, 123] width 325 height 31
drag, startPoint x: 427, startPoint y: 124, endPoint x: 264, endPoint y: 135, distance: 163.8
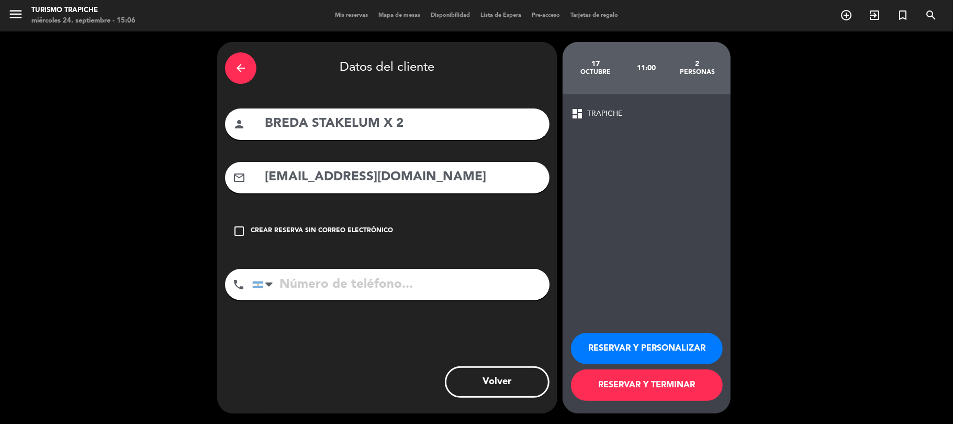
click at [264, 135] on div "person BREDA STAKELUM X 2" at bounding box center [387, 123] width 325 height 31
click at [627, 343] on button "RESERVAR Y PERSONALIZAR" at bounding box center [647, 347] width 152 height 31
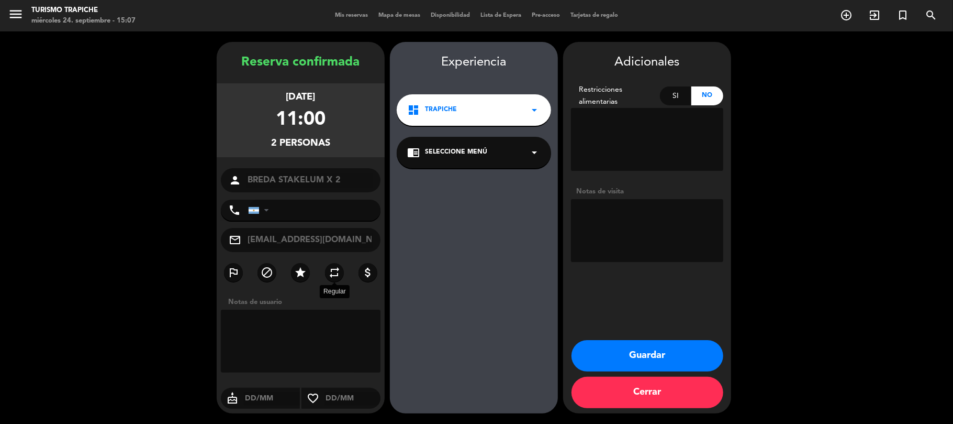
click at [329, 269] on icon "repeat" at bounding box center [334, 272] width 13 height 13
click at [617, 234] on textarea at bounding box center [647, 230] width 152 height 63
type textarea "Inglés- paga agencia"
click at [447, 162] on div "chrome_reader_mode Seleccione Menú arrow_drop_down" at bounding box center [474, 152] width 154 height 31
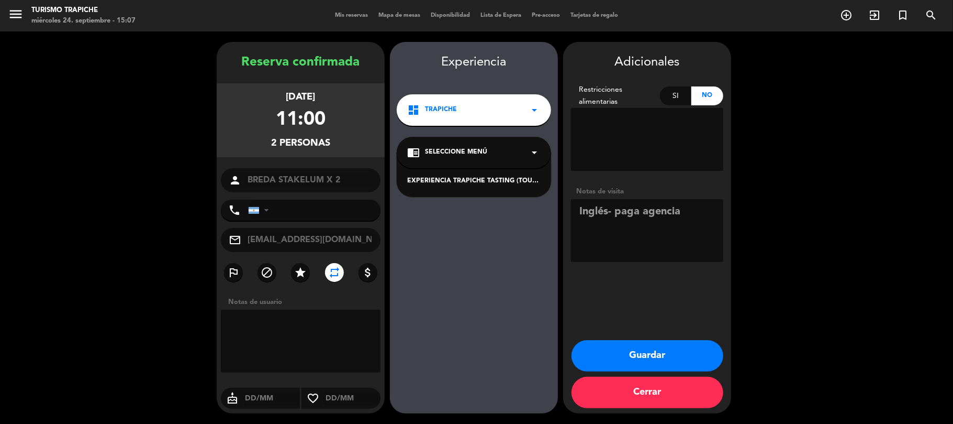
click at [463, 179] on div "EXPERIENCIA TRAPICHE TASTING (TOUR EN INGLÉS)" at bounding box center [474, 181] width 134 height 10
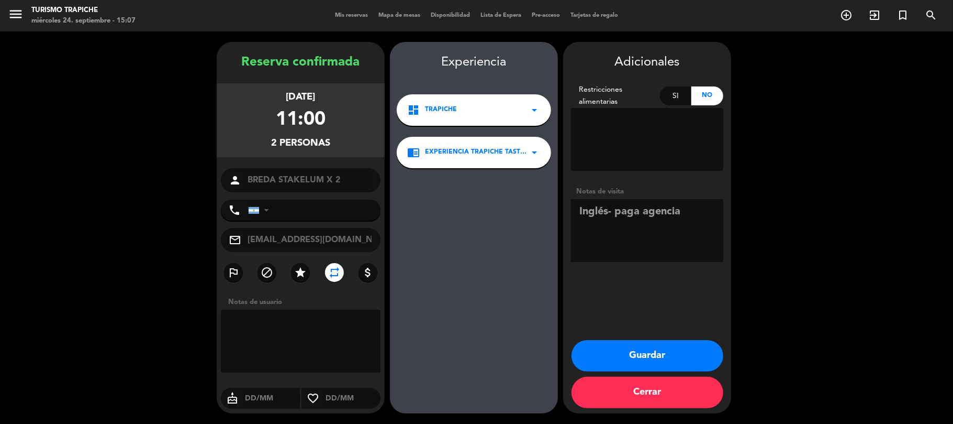
click at [623, 348] on button "Guardar" at bounding box center [648, 355] width 152 height 31
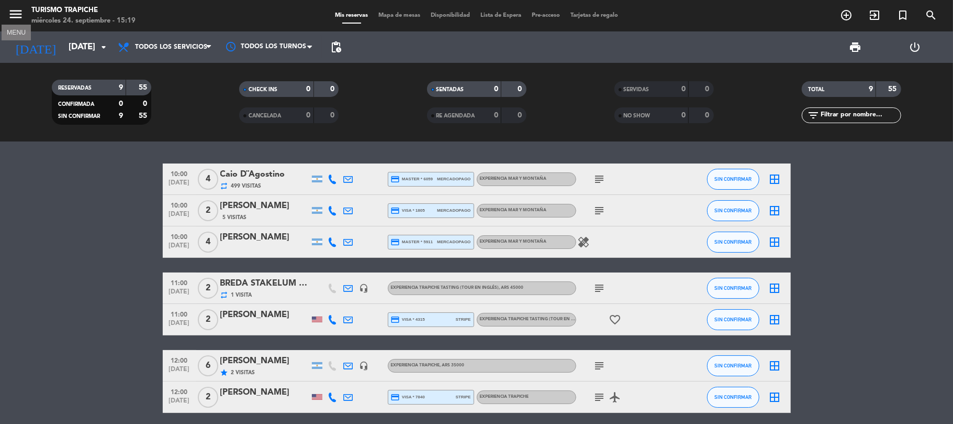
click at [15, 13] on icon "menu" at bounding box center [16, 14] width 16 height 16
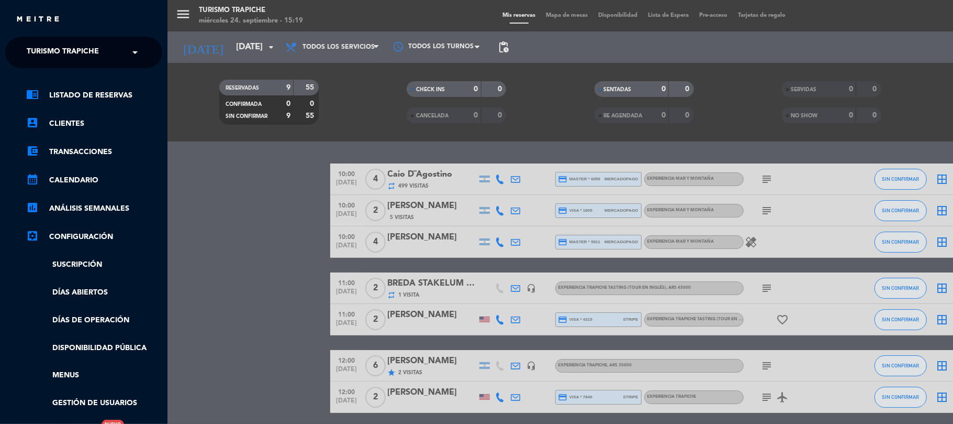
click at [43, 52] on span "Turismo Trapiche" at bounding box center [63, 52] width 72 height 22
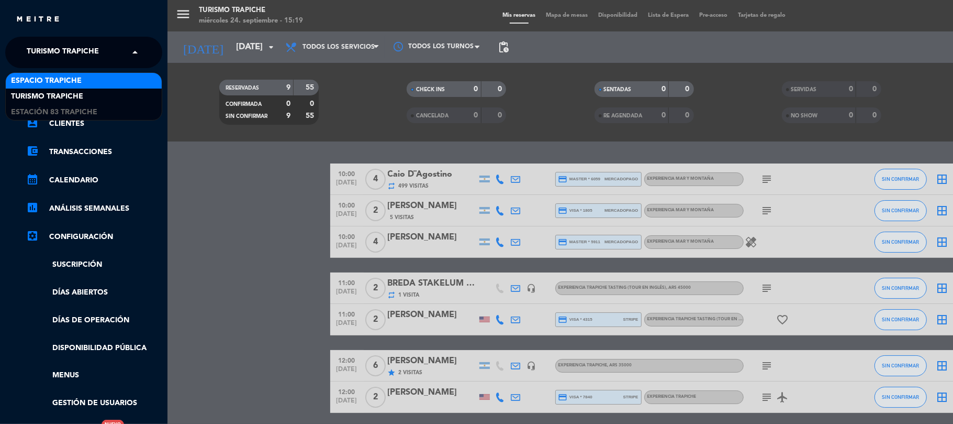
click at [42, 80] on span "Espacio Trapiche" at bounding box center [46, 81] width 71 height 12
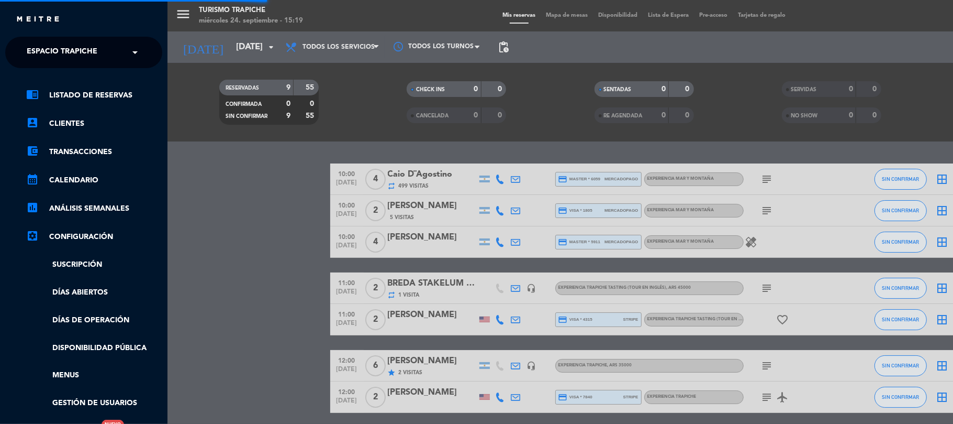
click at [229, 220] on div "menu Turismo Trapiche miércoles 24. septiembre - 15:19 Mis reservas Mapa de mes…" at bounding box center [644, 212] width 953 height 424
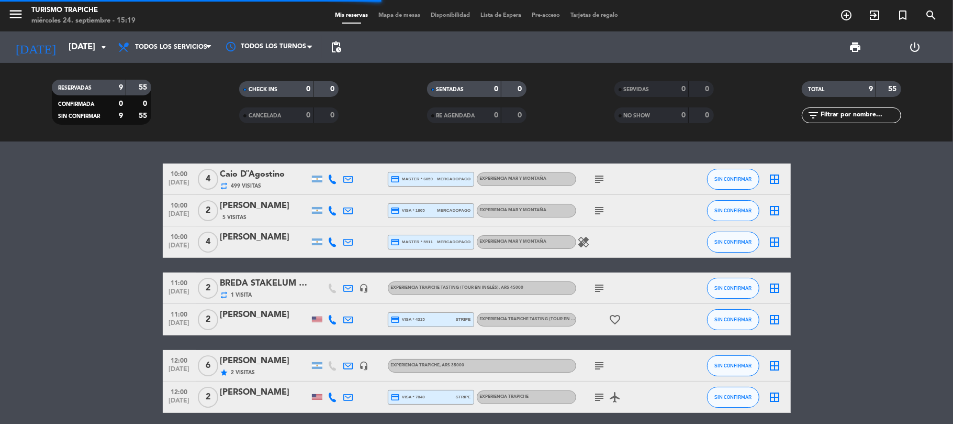
click at [74, 192] on bookings-row "10:00 [DATE] 4 Caio D¨[PERSON_NAME] repeat 499 Visitas credit_card master * 605…" at bounding box center [476, 333] width 953 height 341
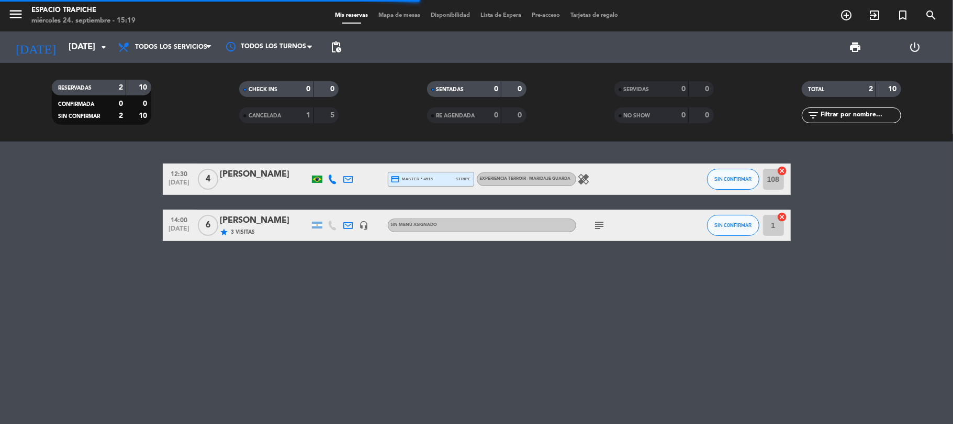
click at [76, 189] on bookings-row "12:30 [DATE] 4 [PERSON_NAME] credit_card master * 4515 stripe Experiencia Terro…" at bounding box center [476, 201] width 953 height 77
click at [843, 19] on icon "add_circle_outline" at bounding box center [846, 15] width 13 height 13
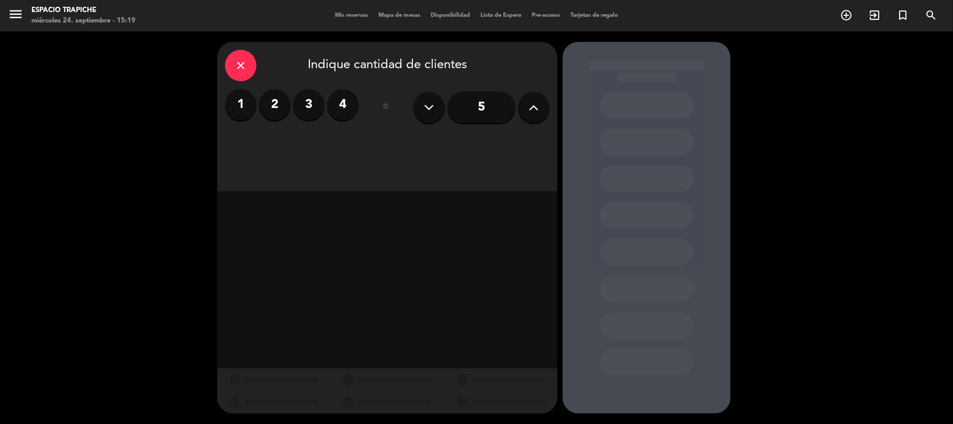
click at [271, 112] on label "2" at bounding box center [274, 104] width 31 height 31
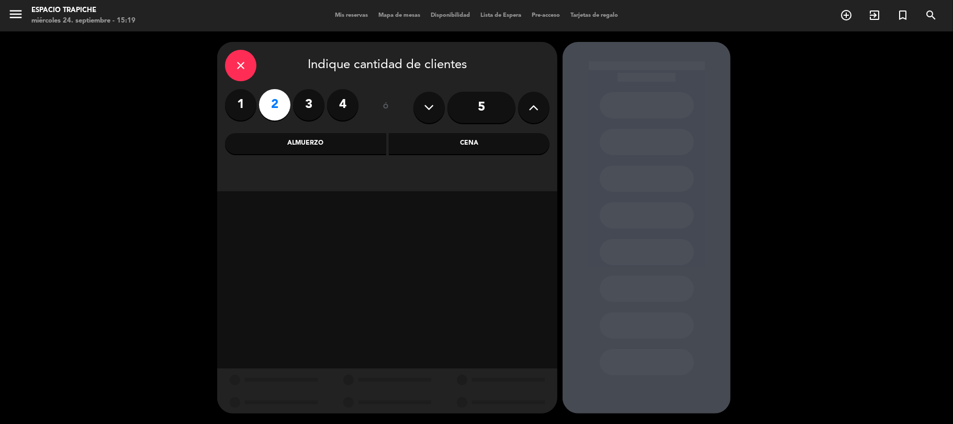
click at [357, 147] on div "Almuerzo" at bounding box center [305, 143] width 161 height 21
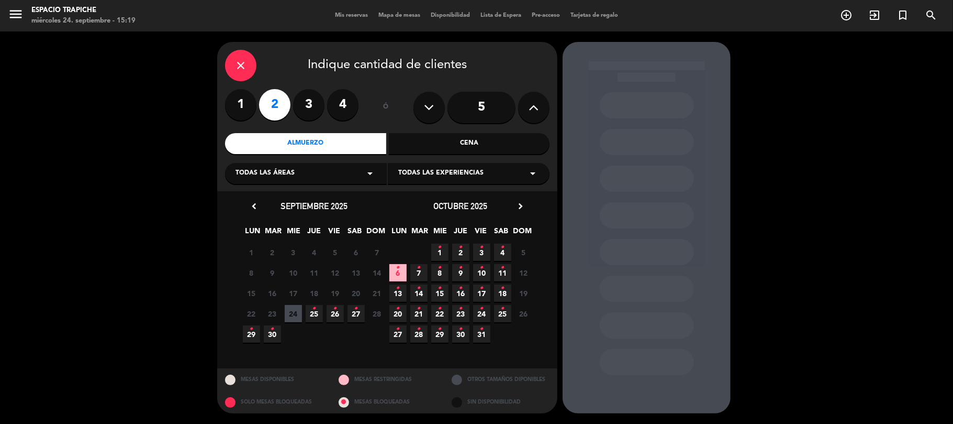
click at [485, 291] on span "17 •" at bounding box center [481, 292] width 17 height 17
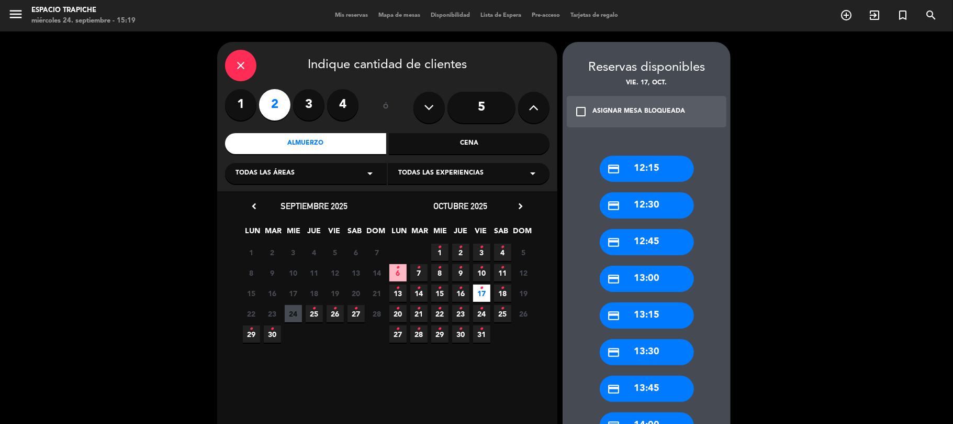
click at [638, 275] on div "credit_card 13:00" at bounding box center [647, 278] width 94 height 26
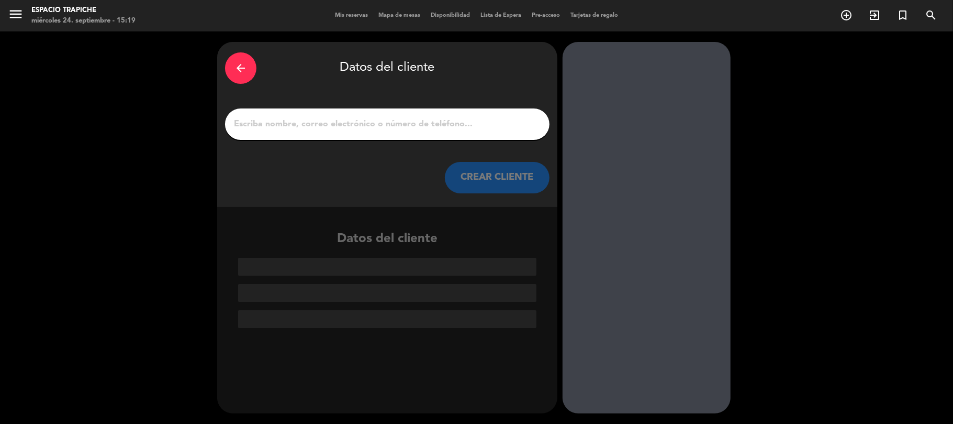
click at [342, 124] on input "1" at bounding box center [387, 124] width 309 height 15
paste input "[PERSON_NAME] x 02"
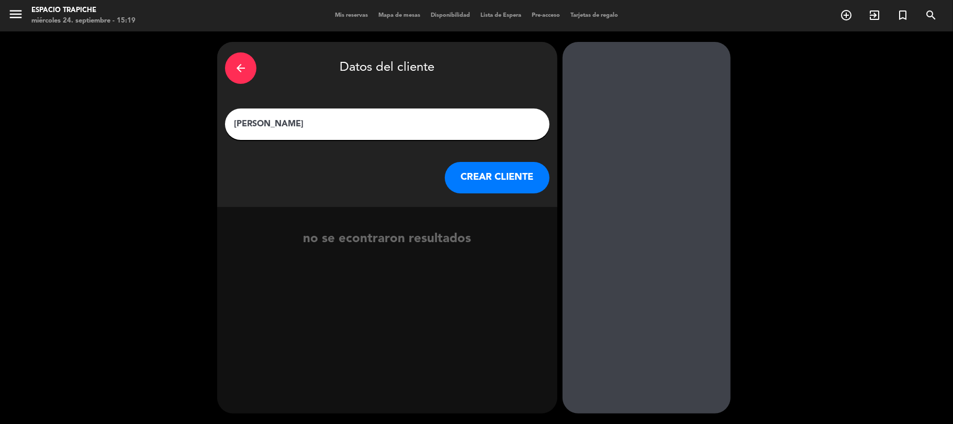
type input "[PERSON_NAME]"
click at [465, 183] on button "CREAR CLIENTE" at bounding box center [497, 177] width 105 height 31
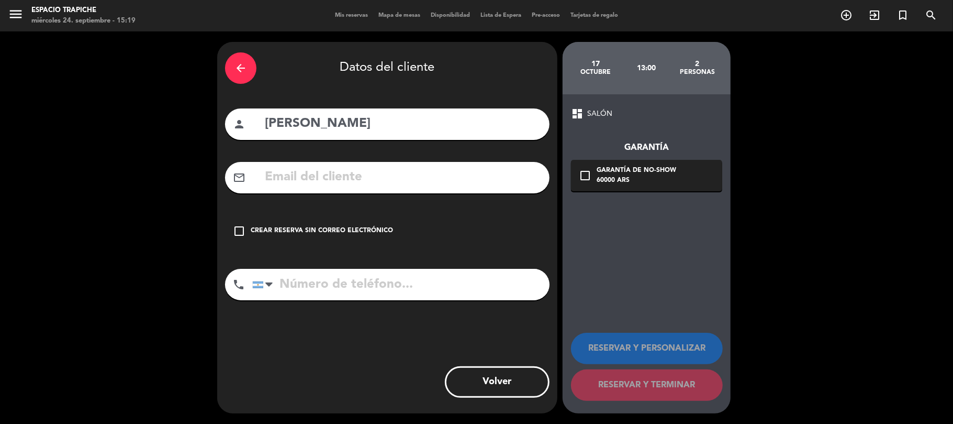
click at [348, 173] on input "text" at bounding box center [403, 176] width 278 height 21
paste input "[EMAIL_ADDRESS][DOMAIN_NAME] <[EMAIL_ADDRESS][DOMAIN_NAME]>"
drag, startPoint x: 413, startPoint y: 176, endPoint x: 114, endPoint y: 157, distance: 299.6
click at [114, 157] on div "arrow_back Datos del cliente person [PERSON_NAME] mail_outline [EMAIL_ADDRESS][…" at bounding box center [476, 227] width 953 height 392
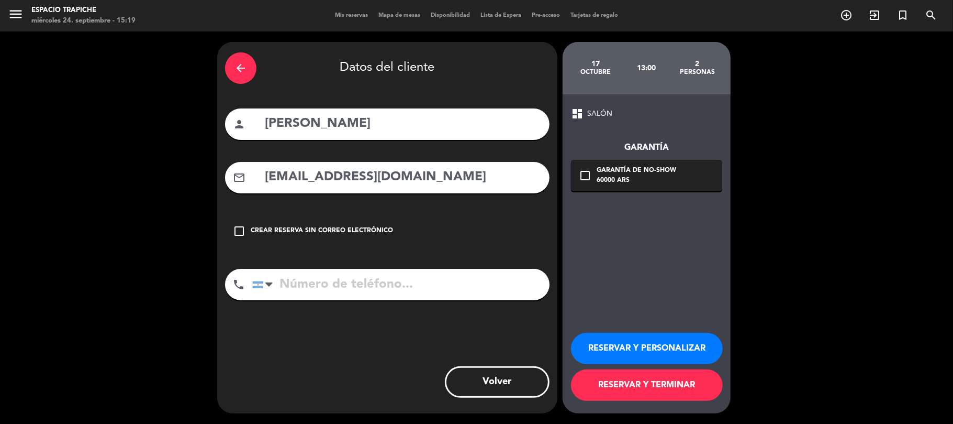
type input "[EMAIL_ADDRESS][DOMAIN_NAME]"
drag, startPoint x: 463, startPoint y: 124, endPoint x: 154, endPoint y: 151, distance: 310.1
click at [154, 151] on div "arrow_back Datos del cliente person [PERSON_NAME] mail_outline [EMAIL_ADDRESS][…" at bounding box center [476, 227] width 953 height 392
click at [614, 346] on button "RESERVAR Y PERSONALIZAR" at bounding box center [647, 347] width 152 height 31
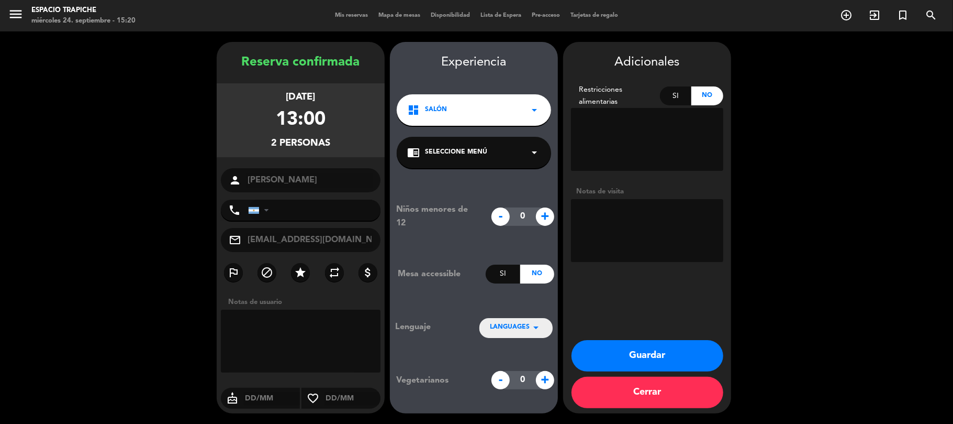
click at [519, 323] on span "LANGUAGES" at bounding box center [510, 327] width 40 height 10
click at [512, 309] on div "Portugués" at bounding box center [516, 310] width 52 height 10
click at [614, 225] on textarea at bounding box center [647, 230] width 152 height 63
click at [447, 139] on div "chrome_reader_mode Seleccione Menú arrow_drop_down" at bounding box center [474, 152] width 154 height 31
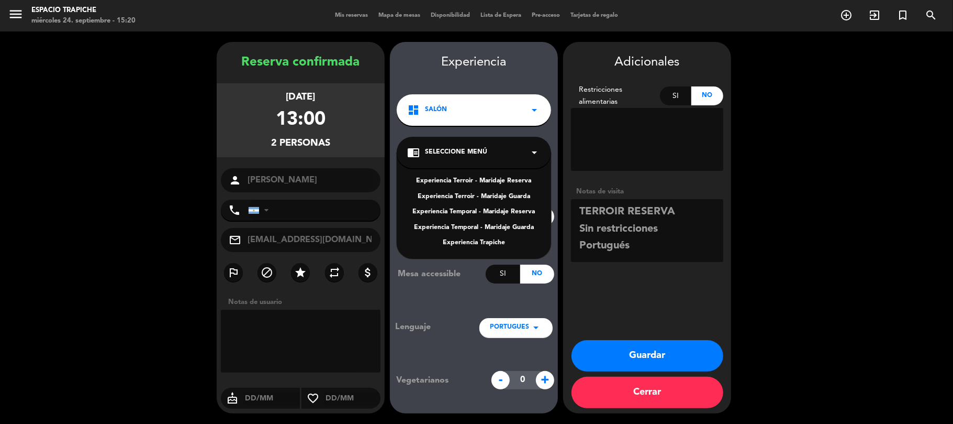
click at [456, 177] on div "Experiencia Terroir - Maridaje Reserva" at bounding box center [474, 181] width 134 height 10
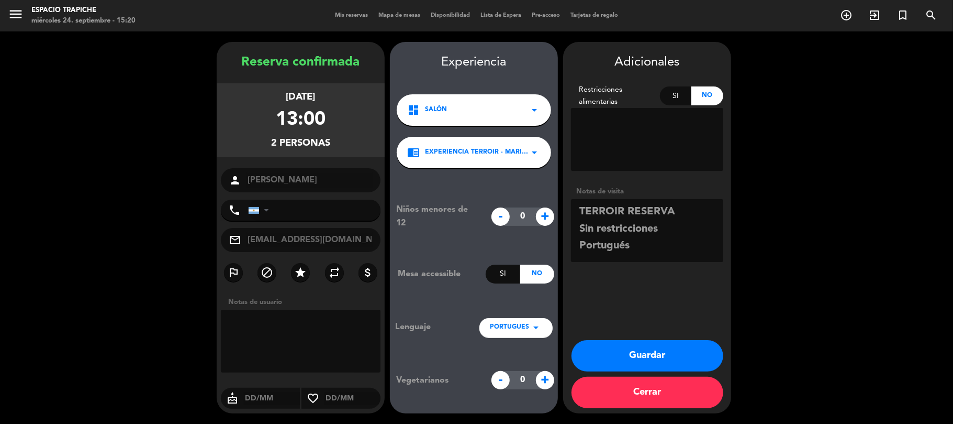
click at [667, 244] on textarea at bounding box center [647, 230] width 152 height 63
type textarea "TERROIR RESERVA Sin restricciones Portugués Paga agencia"
click at [341, 276] on label "repeat" at bounding box center [334, 272] width 19 height 19
click at [635, 354] on button "Guardar" at bounding box center [648, 355] width 152 height 31
